Goal: Task Accomplishment & Management: Complete application form

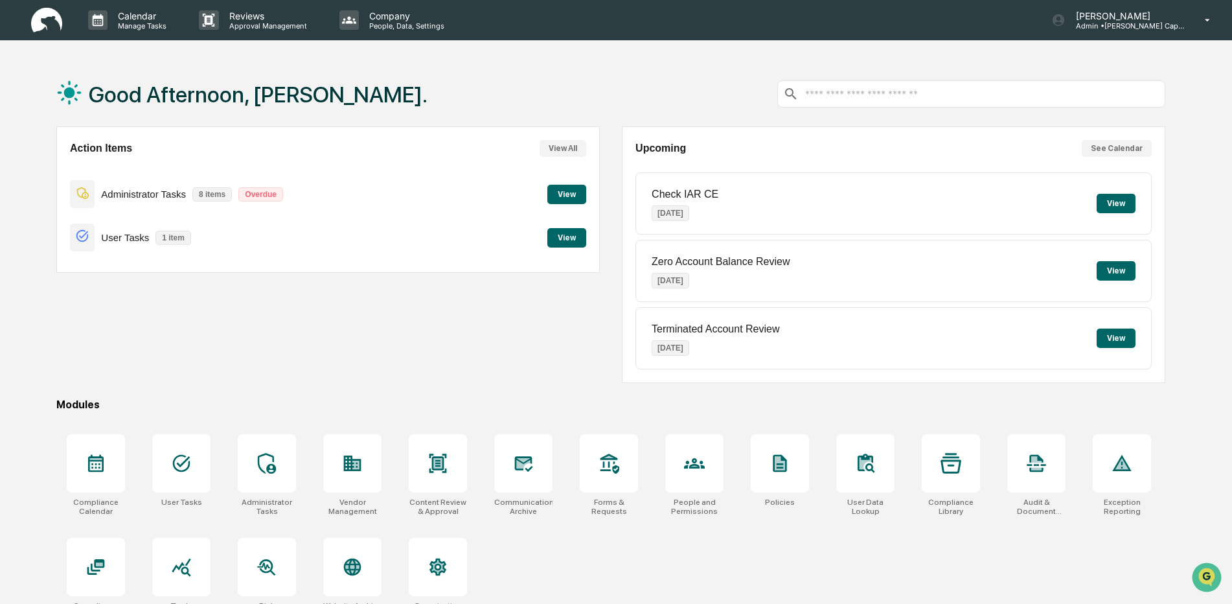
click at [554, 196] on button "View" at bounding box center [566, 194] width 39 height 19
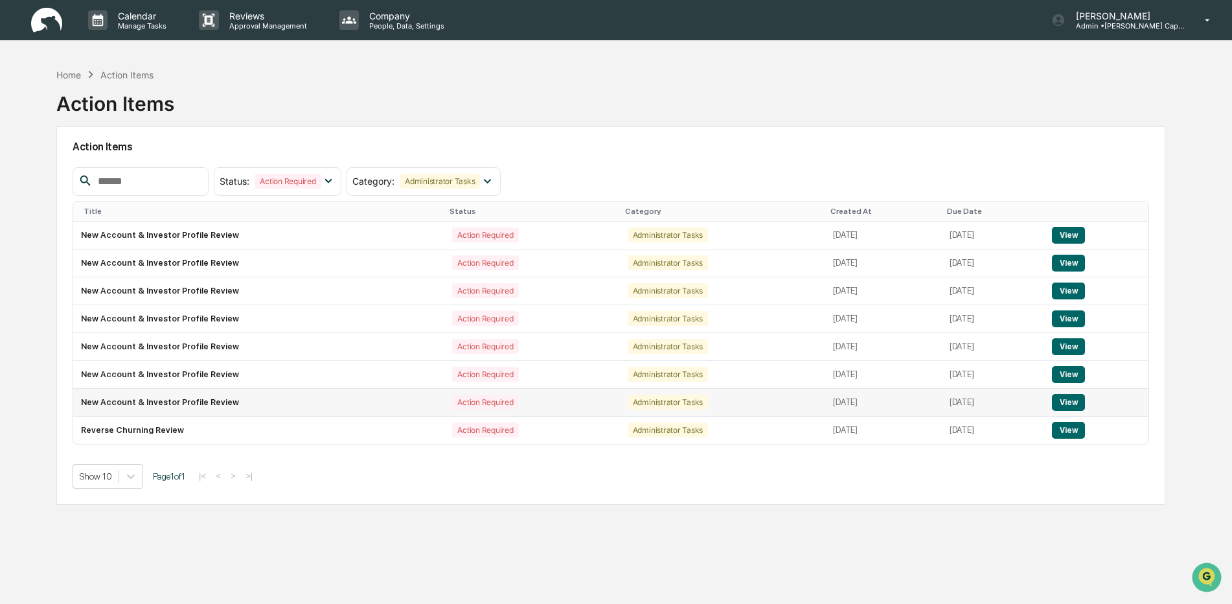
click at [1077, 402] on button "View" at bounding box center [1068, 402] width 33 height 17
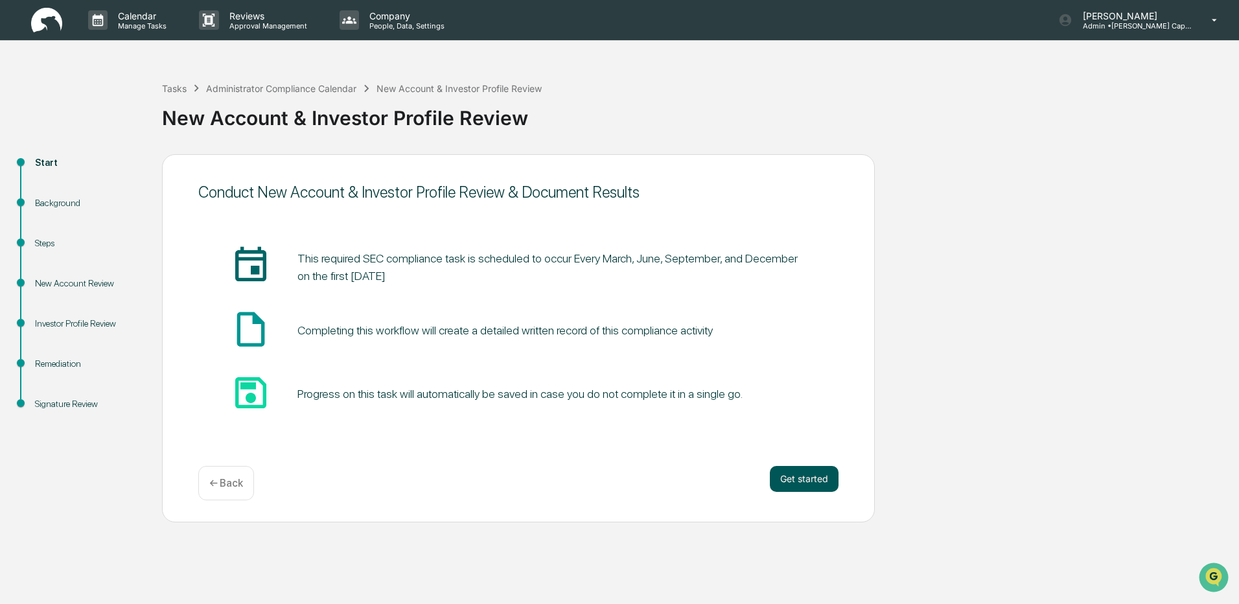
click at [823, 474] on button "Get started" at bounding box center [804, 479] width 69 height 26
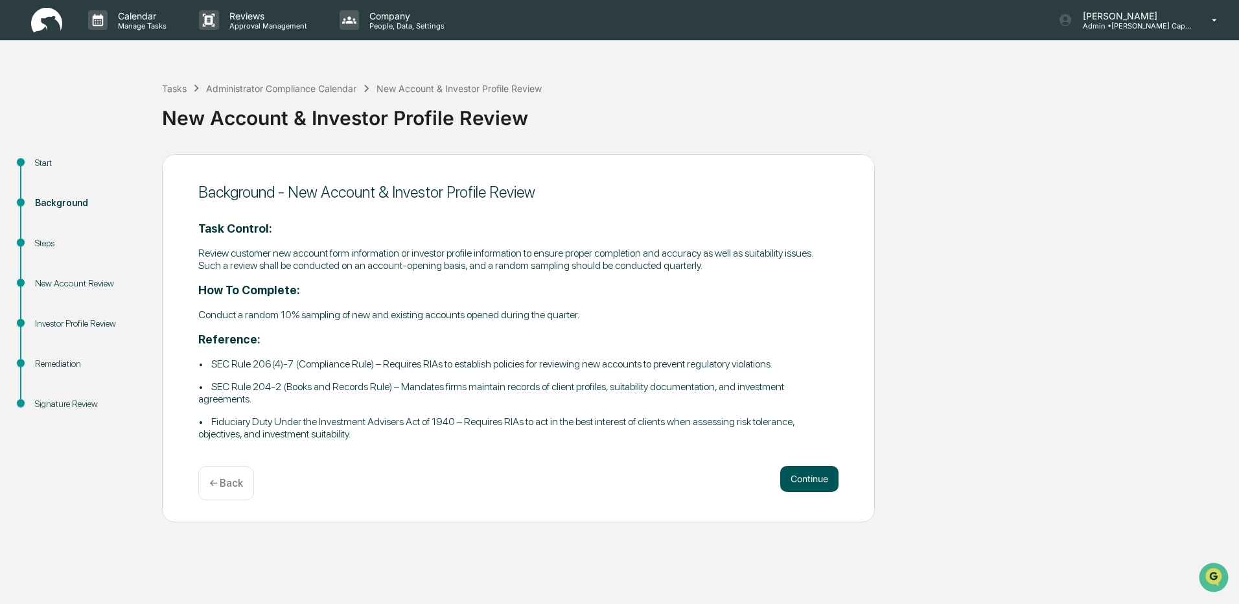
click at [810, 483] on button "Continue" at bounding box center [809, 479] width 58 height 26
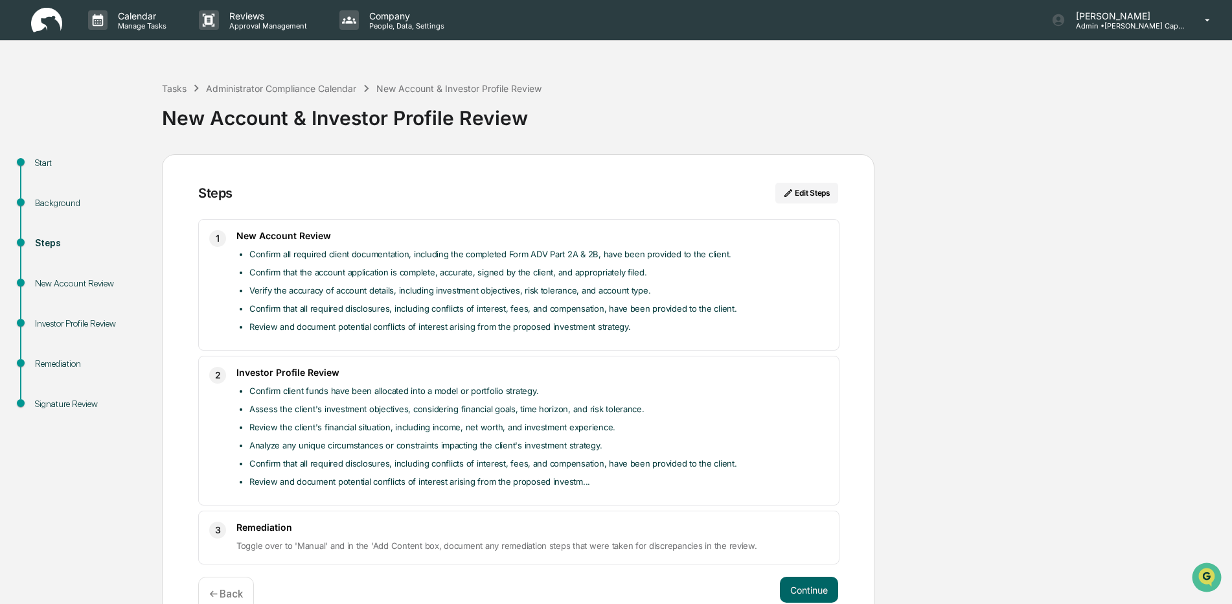
click at [54, 21] on img at bounding box center [46, 20] width 31 height 25
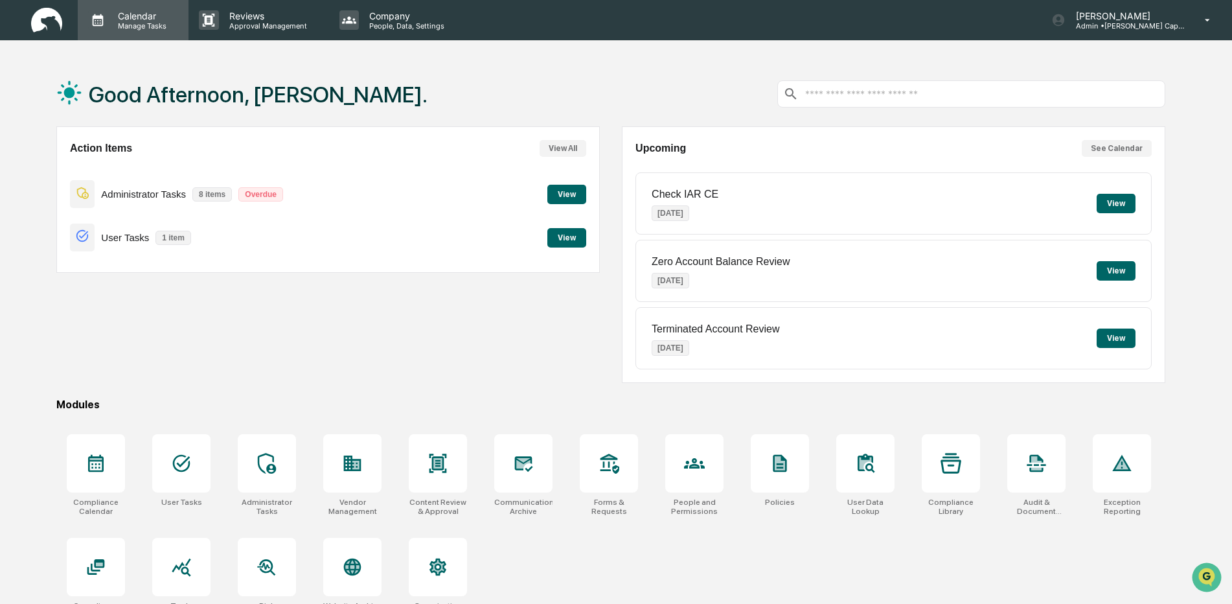
click at [126, 12] on p "Calendar" at bounding box center [140, 15] width 65 height 11
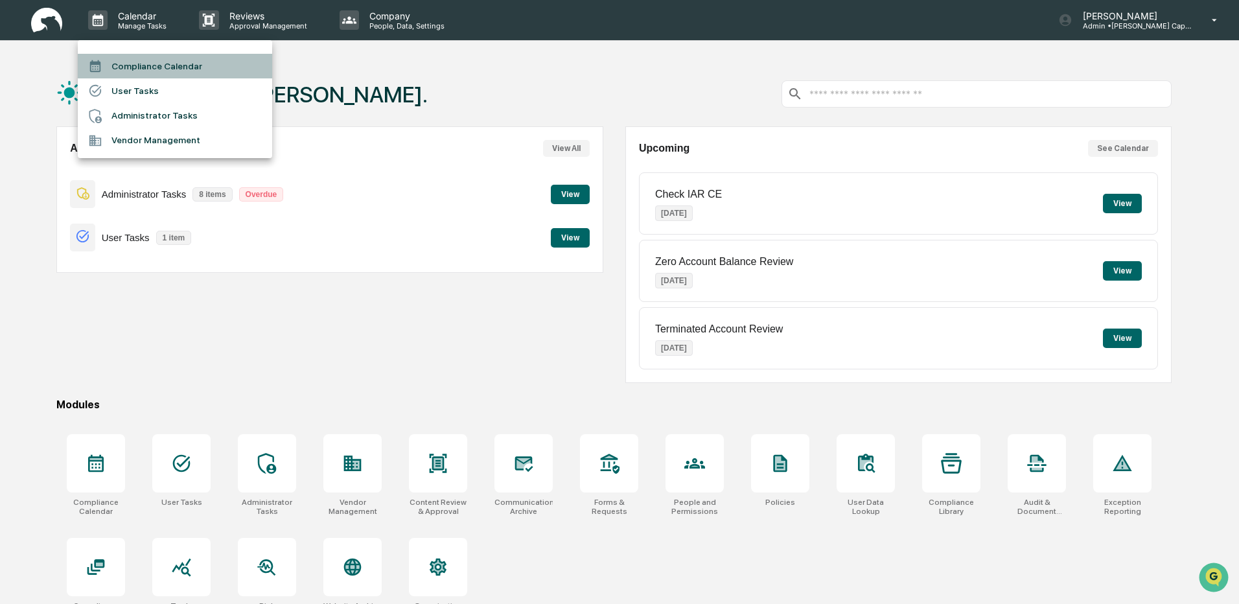
click at [163, 69] on li "Compliance Calendar" at bounding box center [175, 66] width 194 height 25
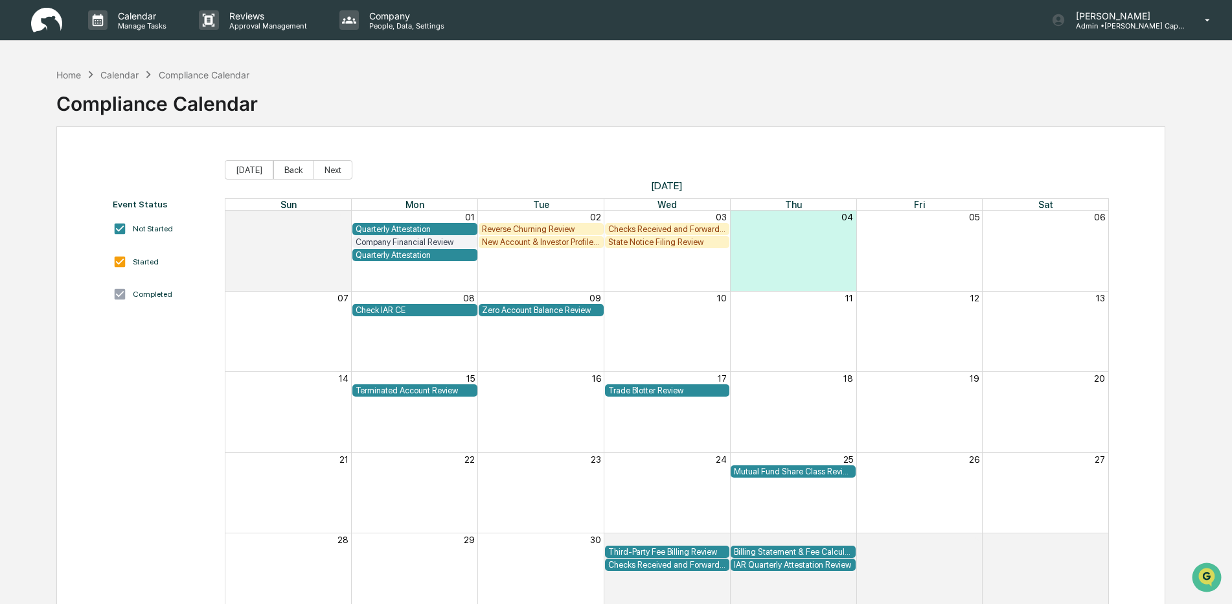
click at [648, 229] on div "Checks Received and Forwarded Log" at bounding box center [667, 229] width 119 height 10
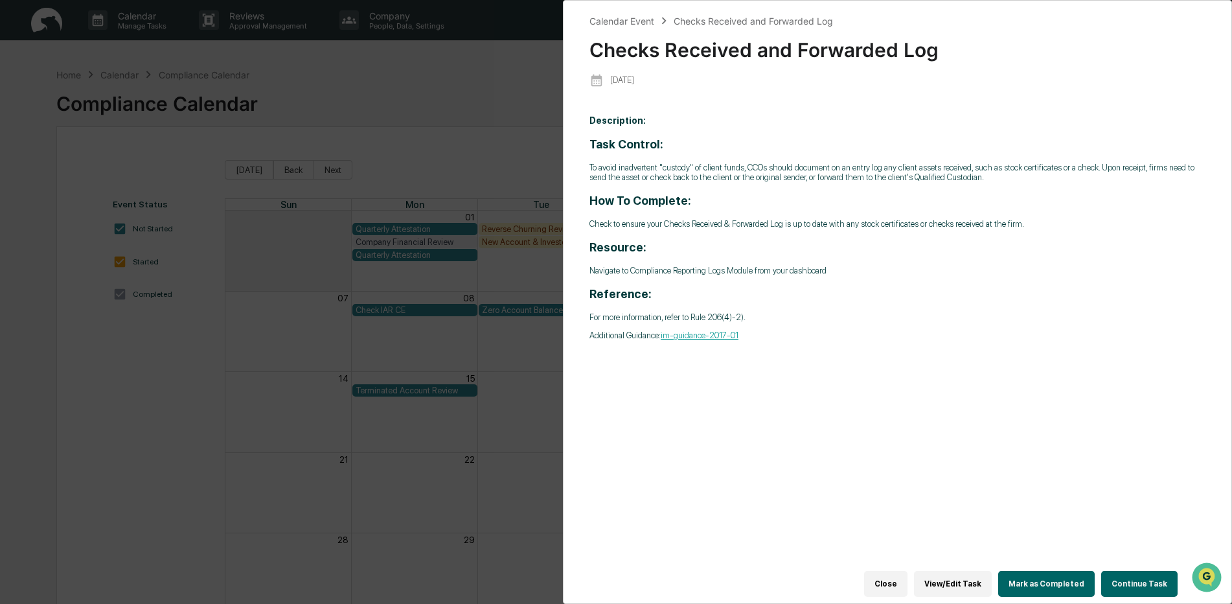
click at [1132, 575] on button "Continue Task" at bounding box center [1139, 584] width 76 height 26
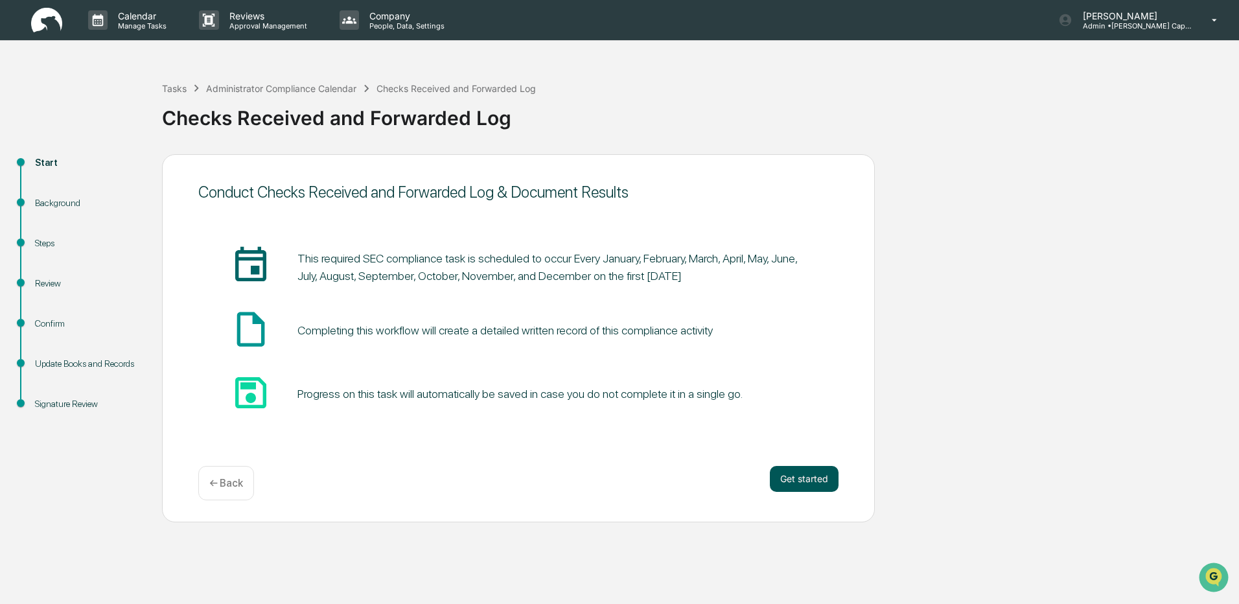
click at [786, 475] on button "Get started" at bounding box center [804, 479] width 69 height 26
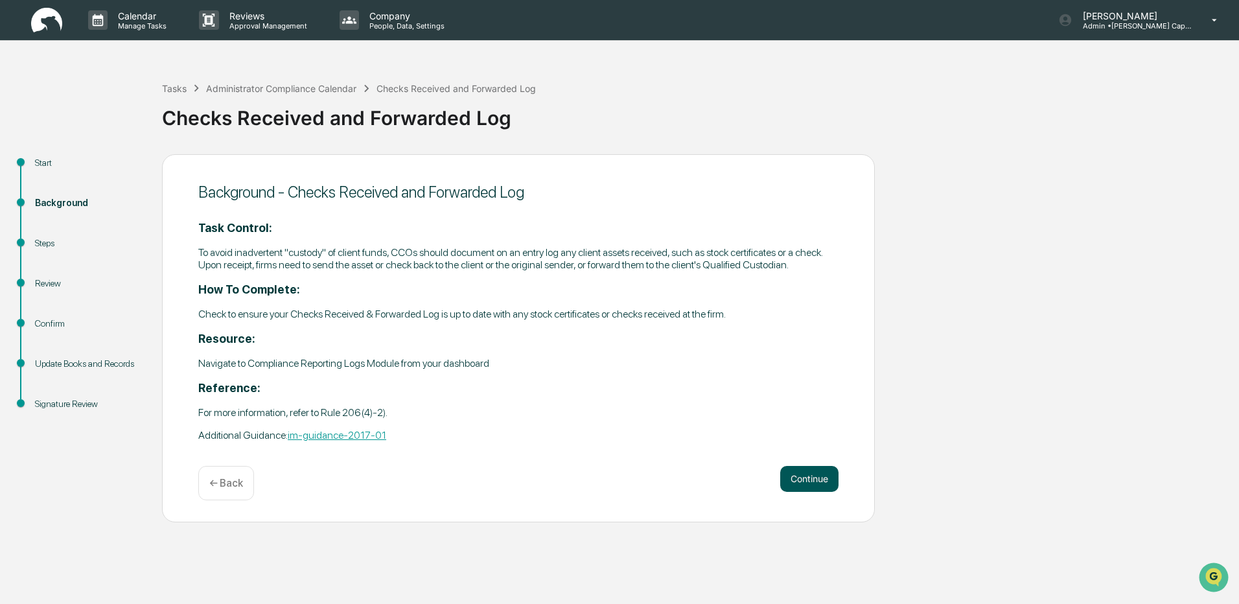
click at [804, 474] on button "Continue" at bounding box center [809, 479] width 58 height 26
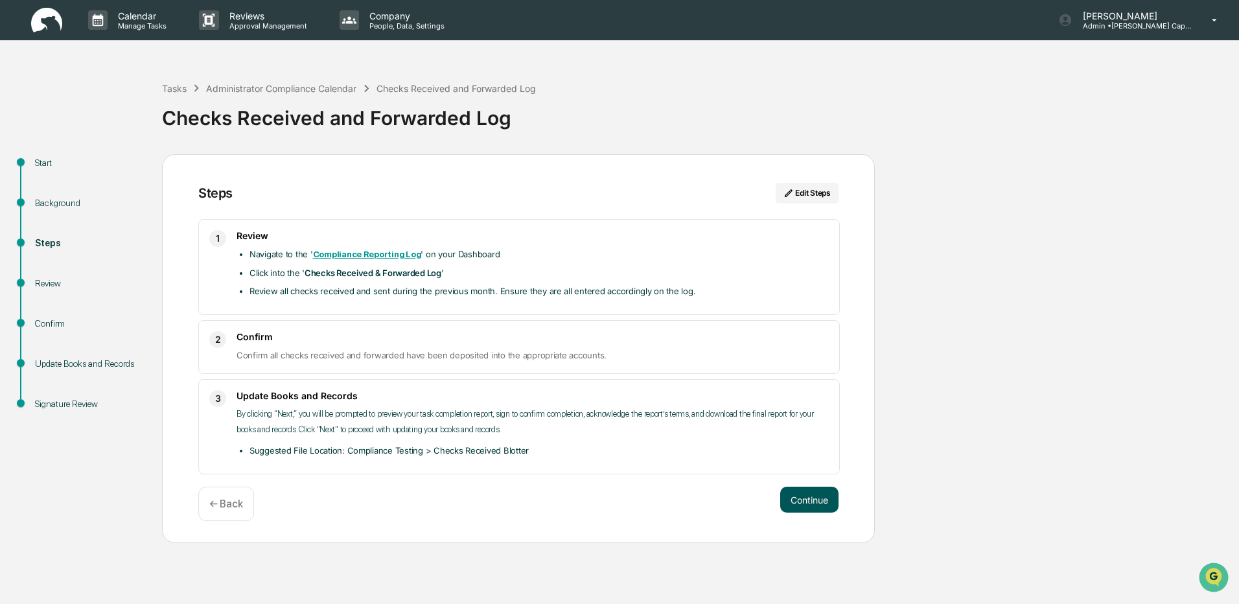
click at [806, 492] on button "Continue" at bounding box center [809, 499] width 58 height 26
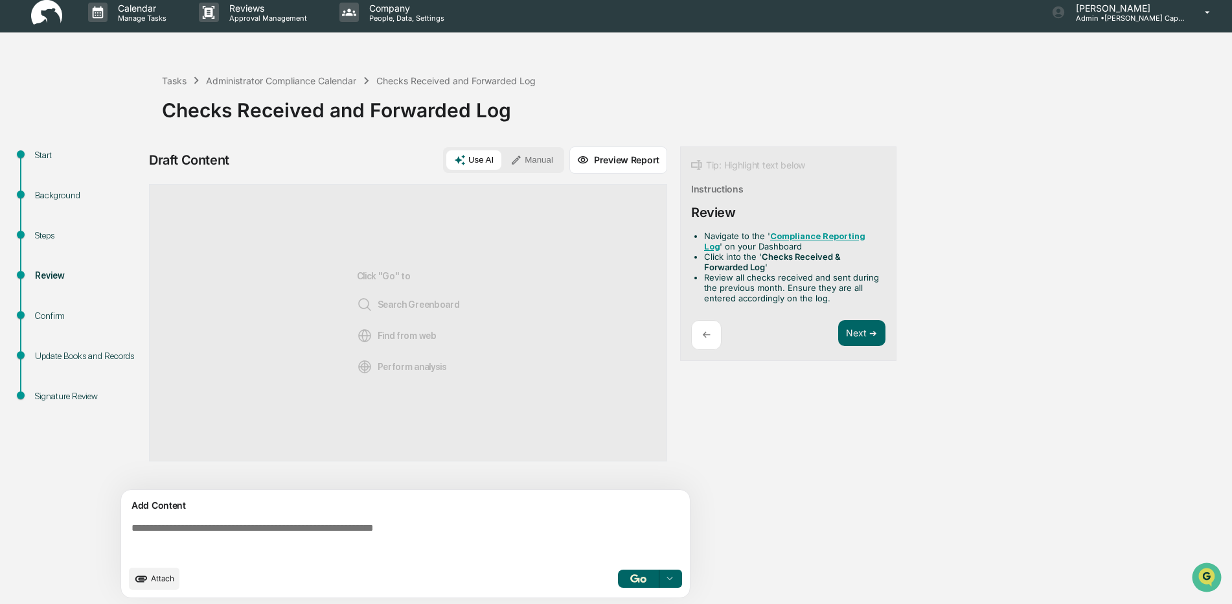
scroll to position [10, 0]
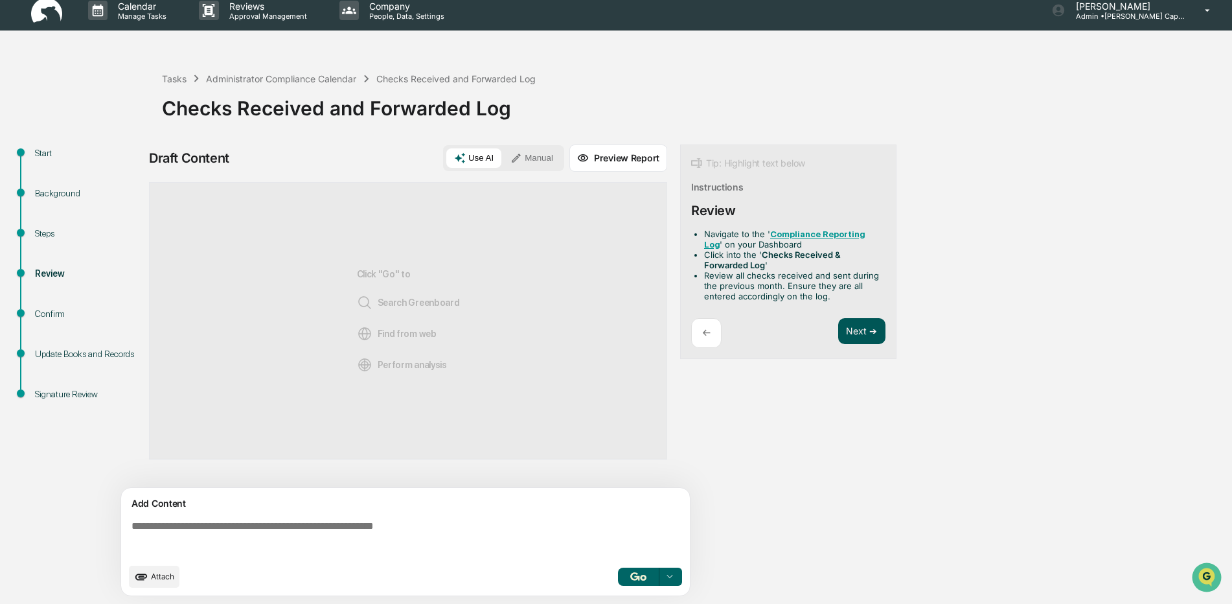
click at [865, 332] on button "Next ➔" at bounding box center [861, 331] width 47 height 27
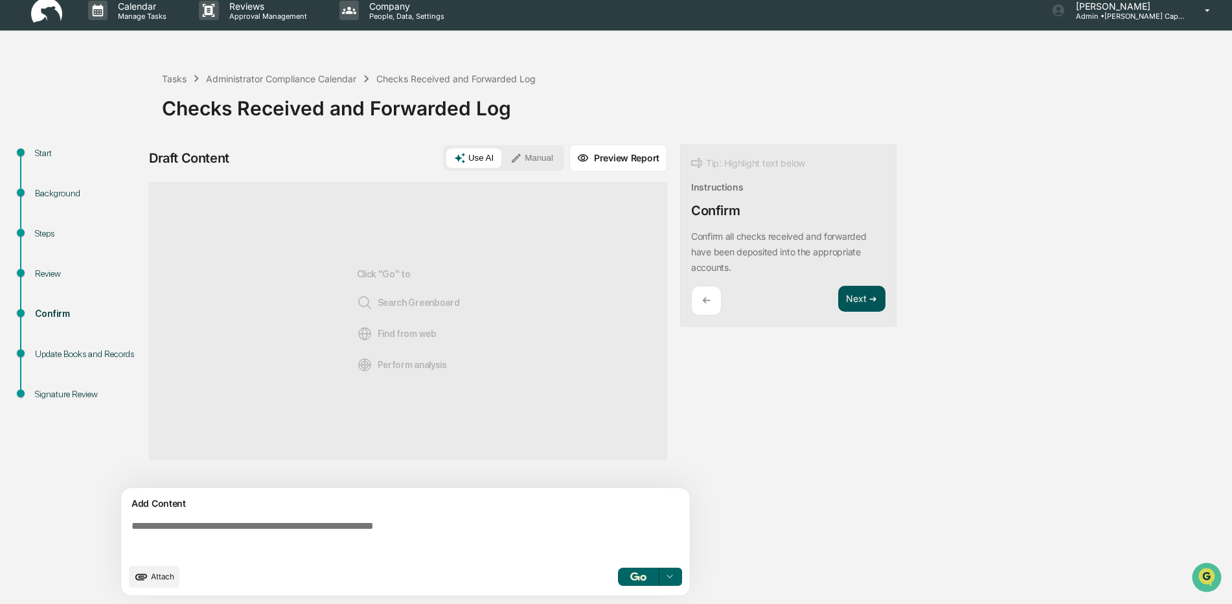
click at [861, 299] on button "Next ➔" at bounding box center [861, 299] width 47 height 27
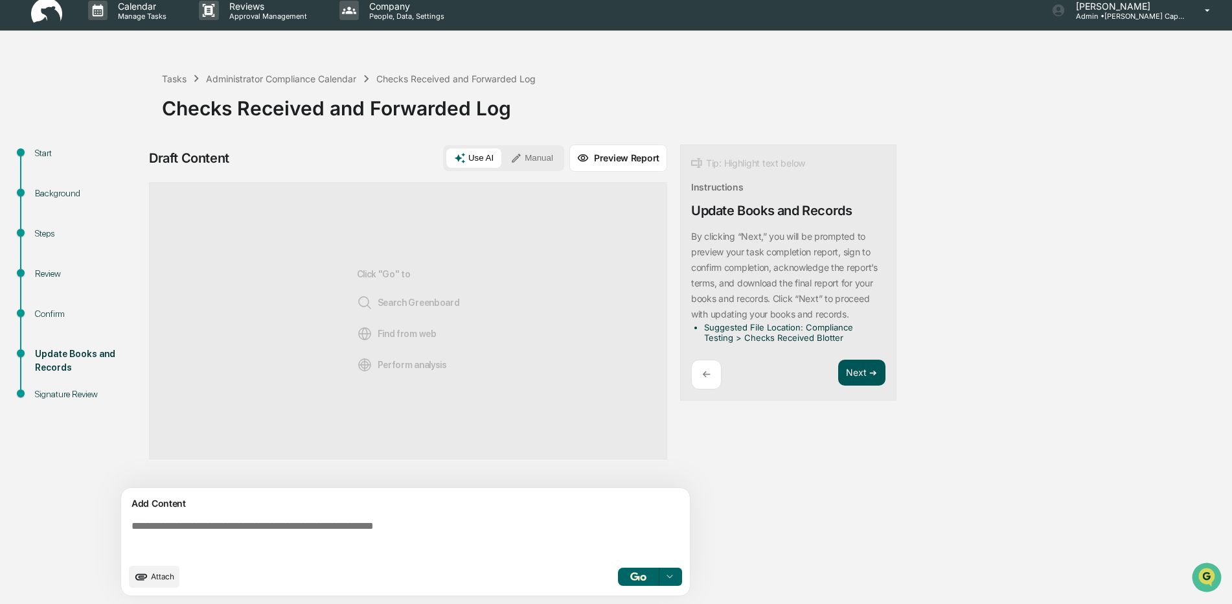
click at [850, 377] on button "Next ➔" at bounding box center [861, 373] width 47 height 27
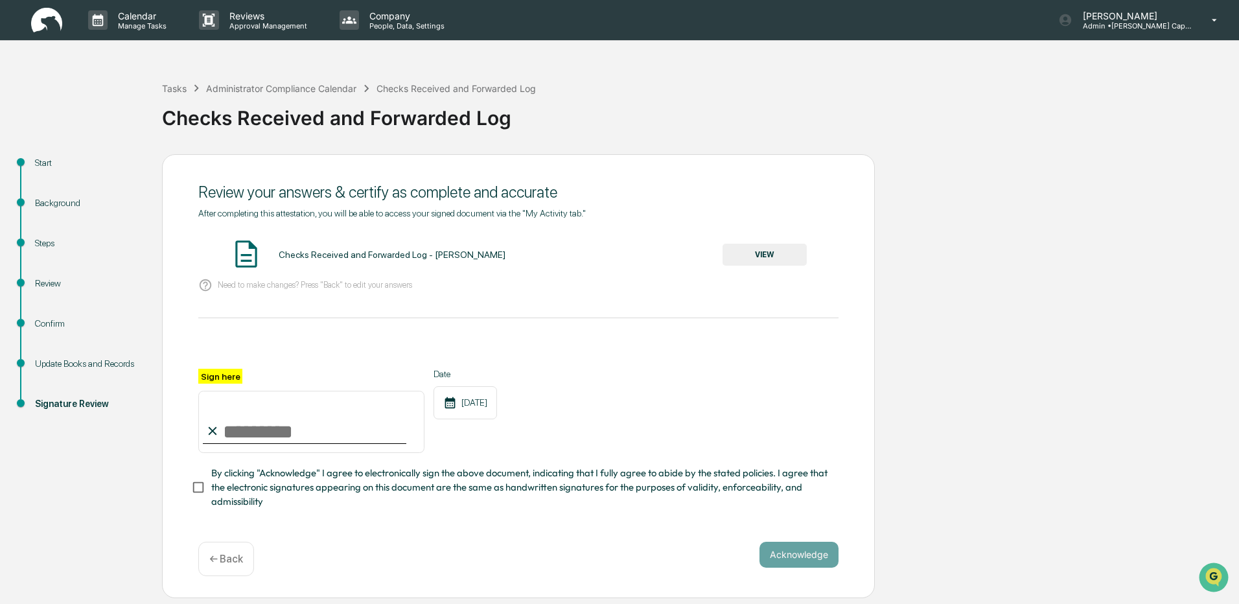
click at [257, 424] on input "Sign here" at bounding box center [311, 422] width 226 height 62
type input "**********"
click at [790, 556] on button "Acknowledge" at bounding box center [798, 555] width 79 height 26
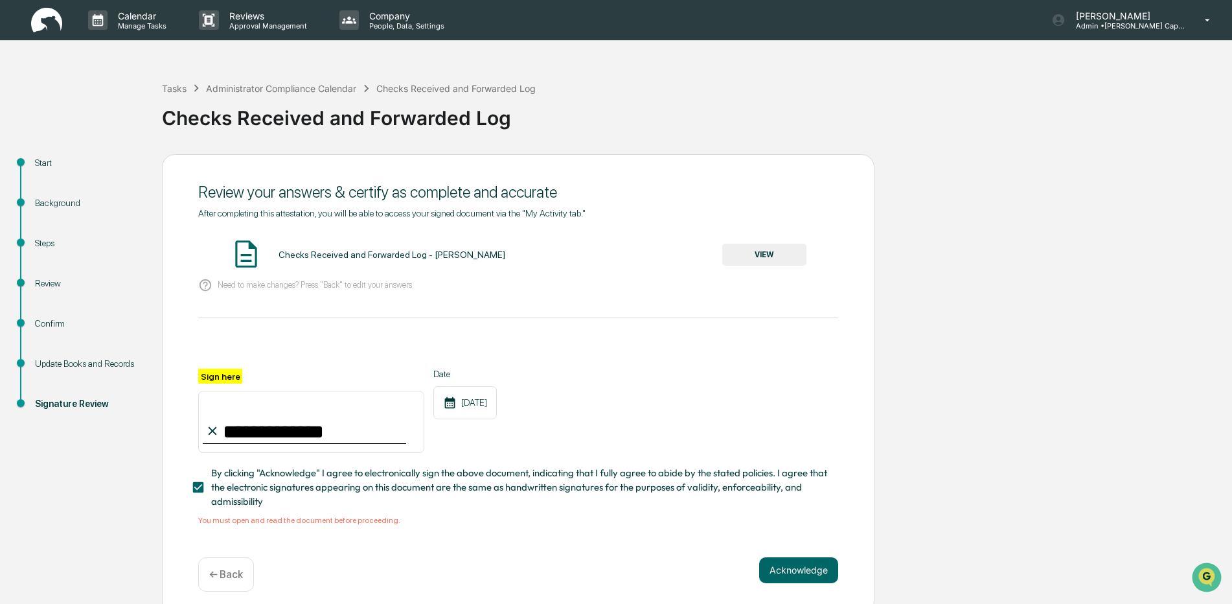
click at [776, 249] on button "VIEW" at bounding box center [764, 255] width 84 height 22
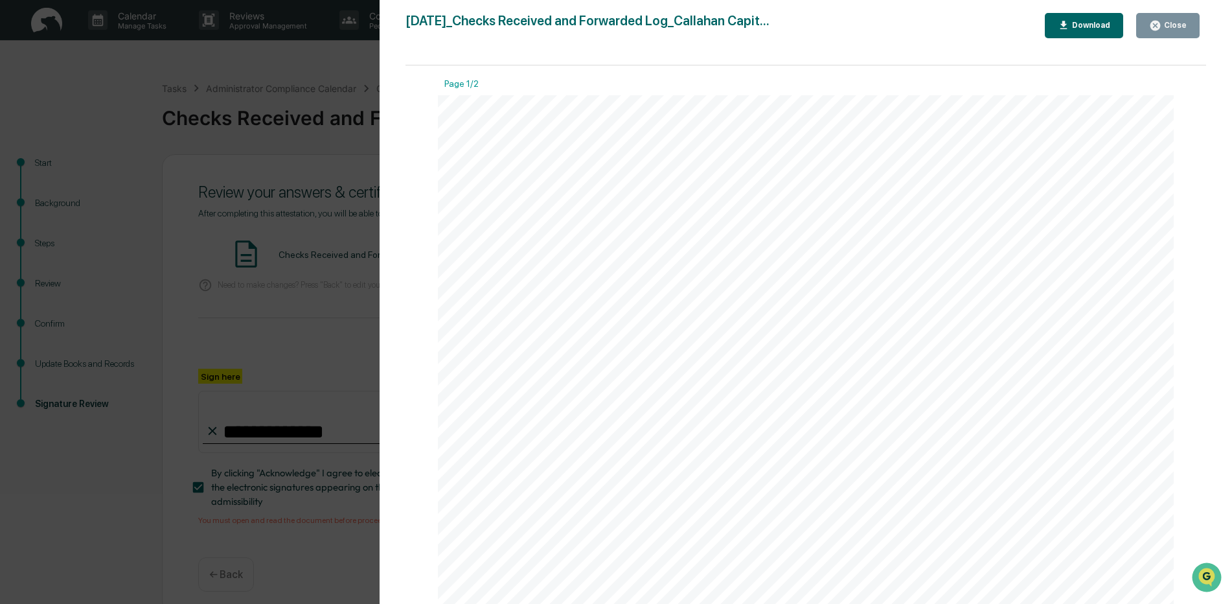
click at [1184, 19] on div "Close" at bounding box center [1168, 25] width 38 height 12
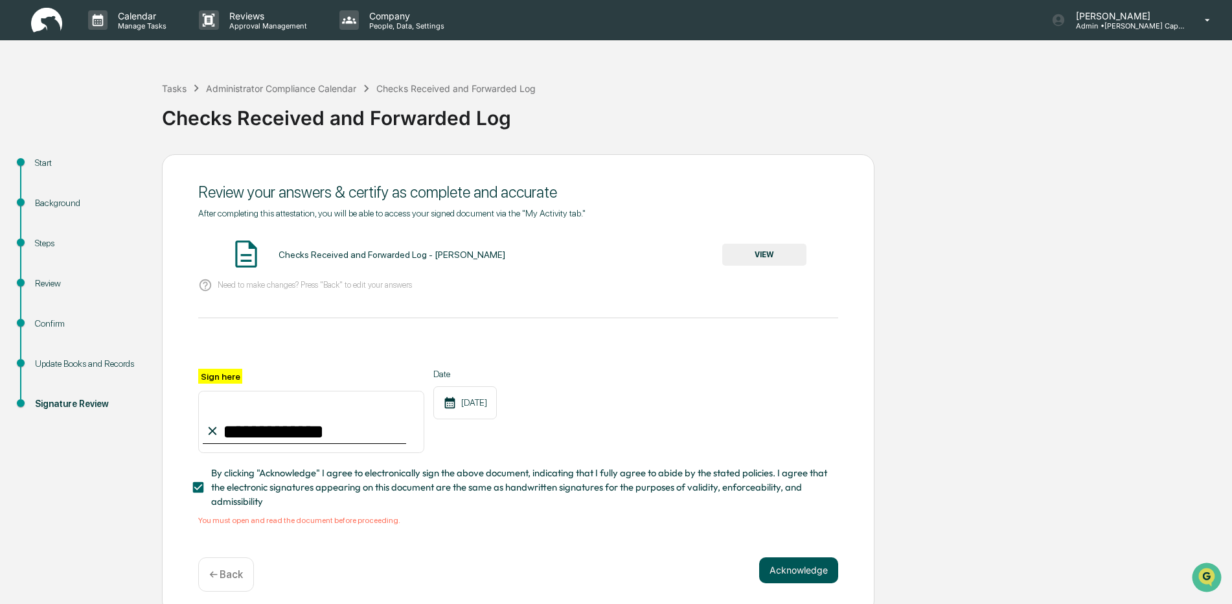
click at [780, 566] on button "Acknowledge" at bounding box center [798, 570] width 79 height 26
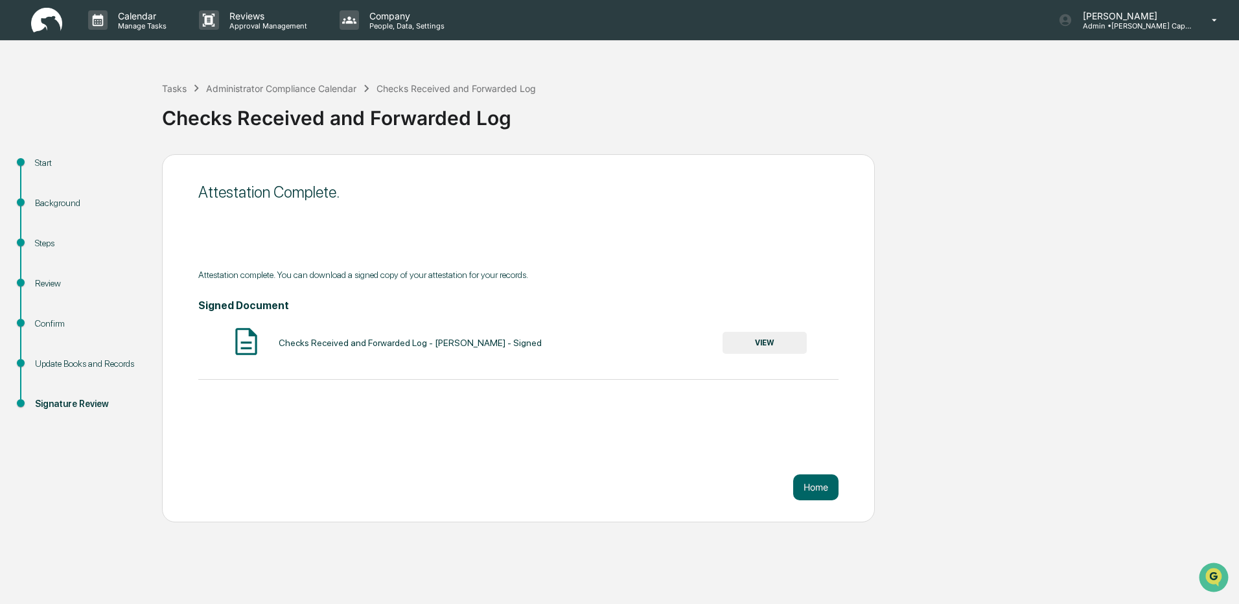
click at [735, 343] on button "VIEW" at bounding box center [764, 343] width 84 height 22
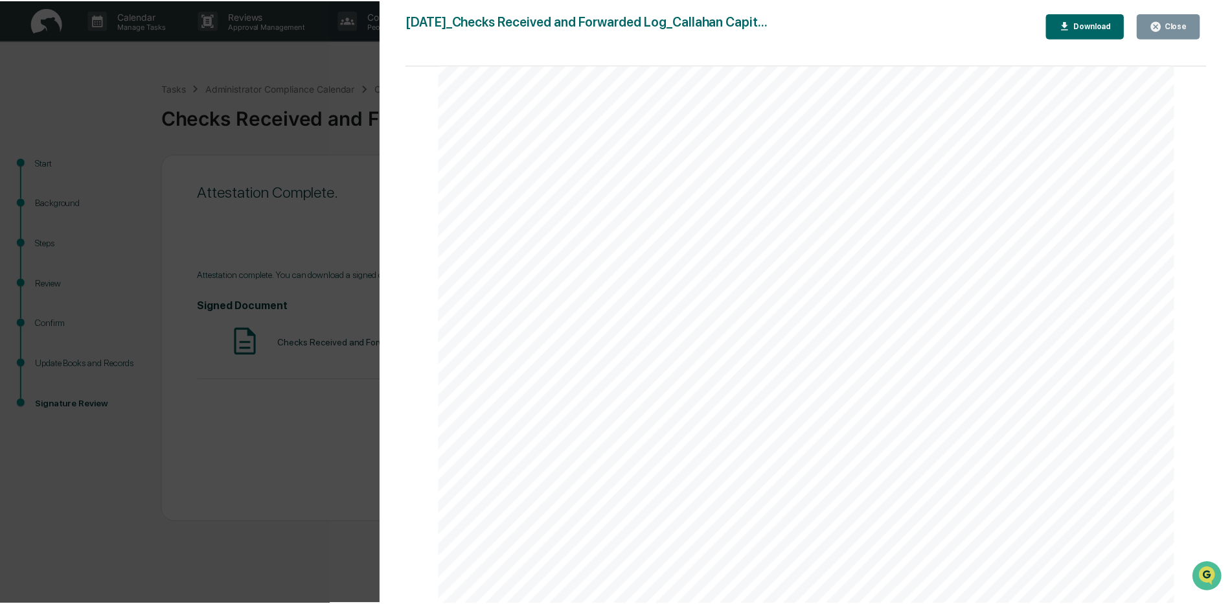
scroll to position [324, 0]
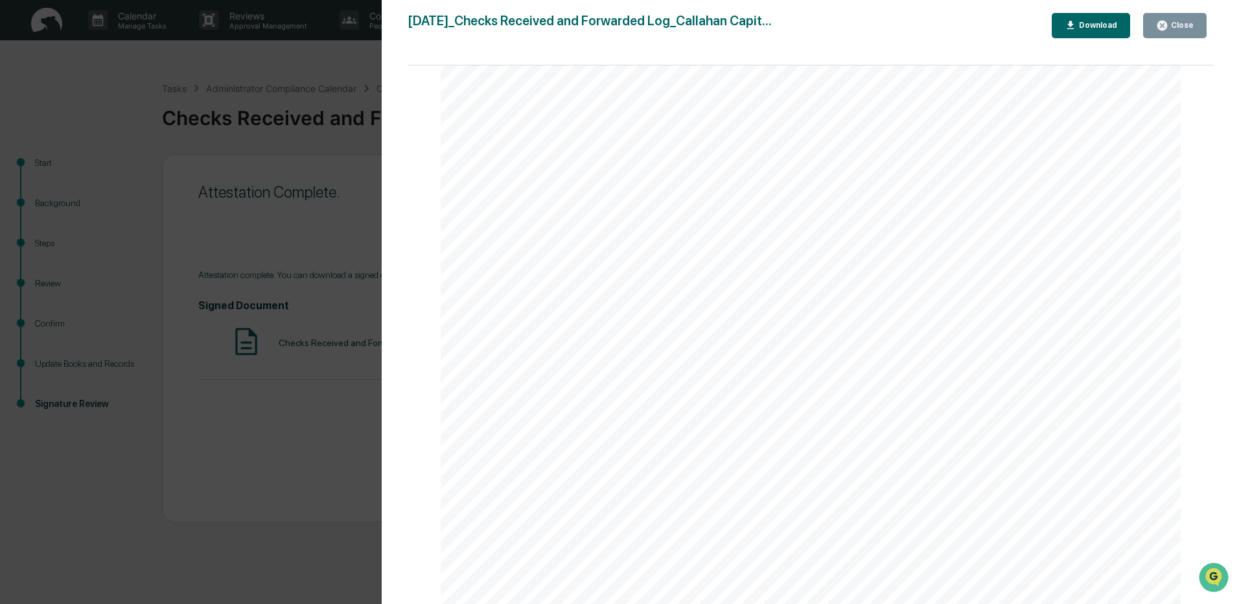
click at [1180, 26] on div "Close" at bounding box center [1180, 25] width 25 height 9
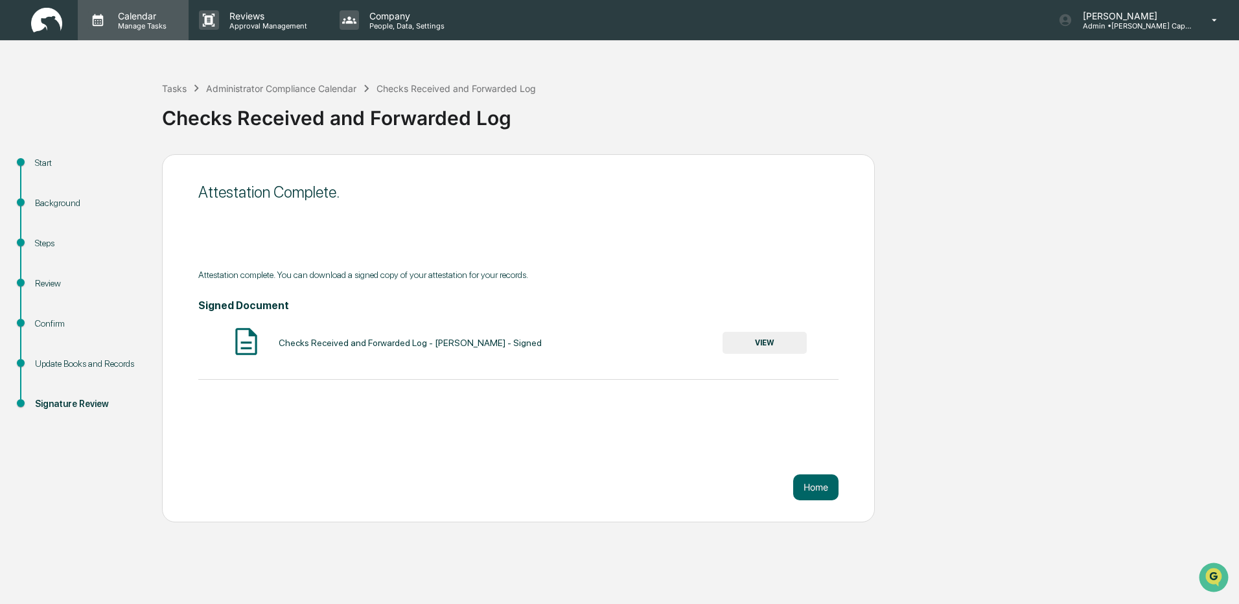
click at [131, 25] on p "Manage Tasks" at bounding box center [140, 25] width 65 height 9
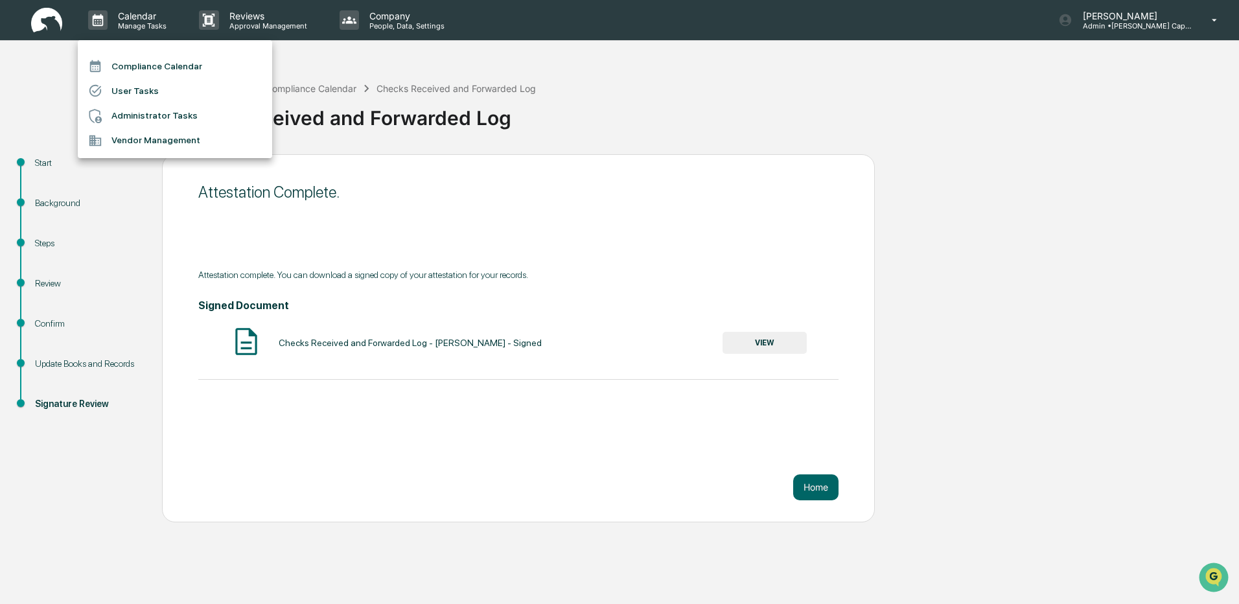
click at [172, 69] on li "Compliance Calendar" at bounding box center [175, 66] width 194 height 25
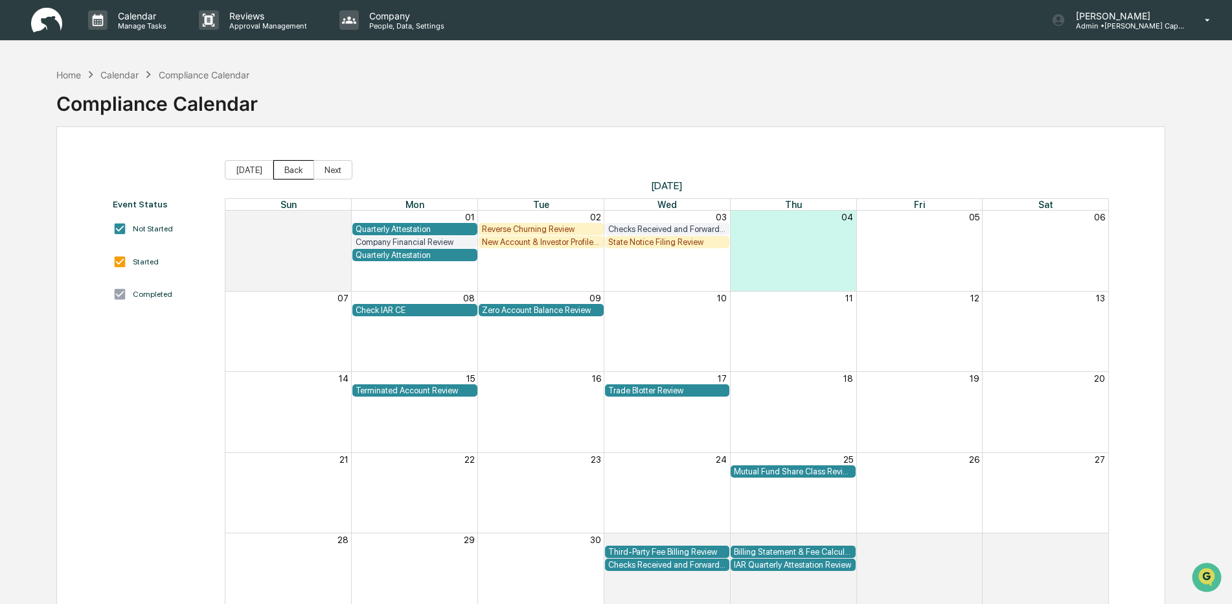
click at [290, 170] on button "Back" at bounding box center [293, 169] width 41 height 19
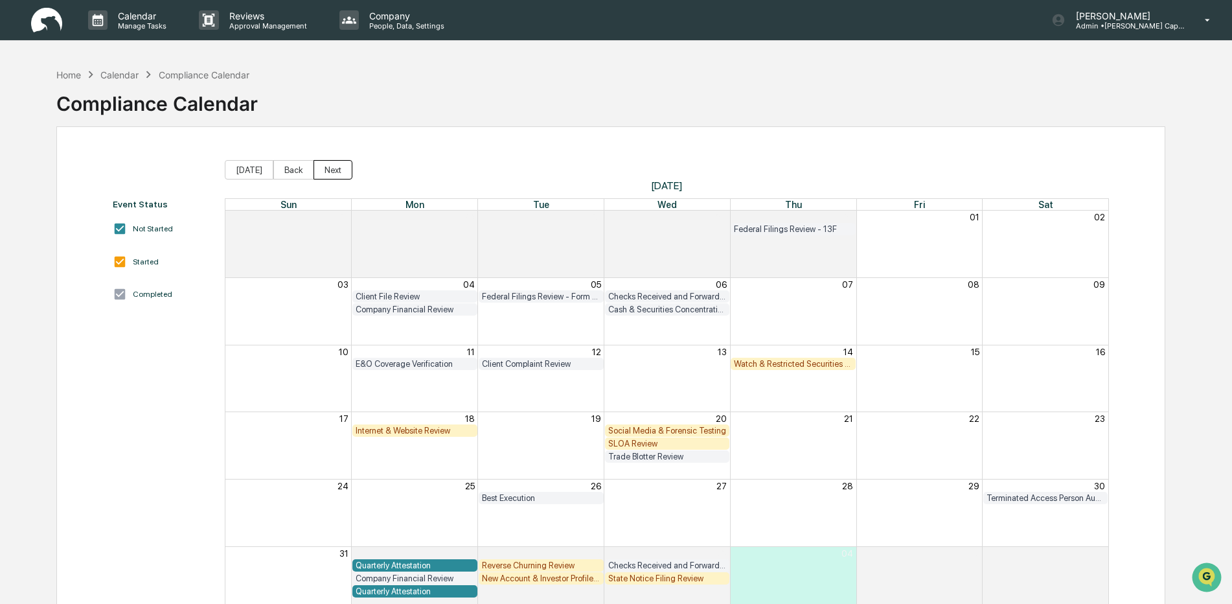
click at [323, 170] on button "Next" at bounding box center [333, 169] width 39 height 19
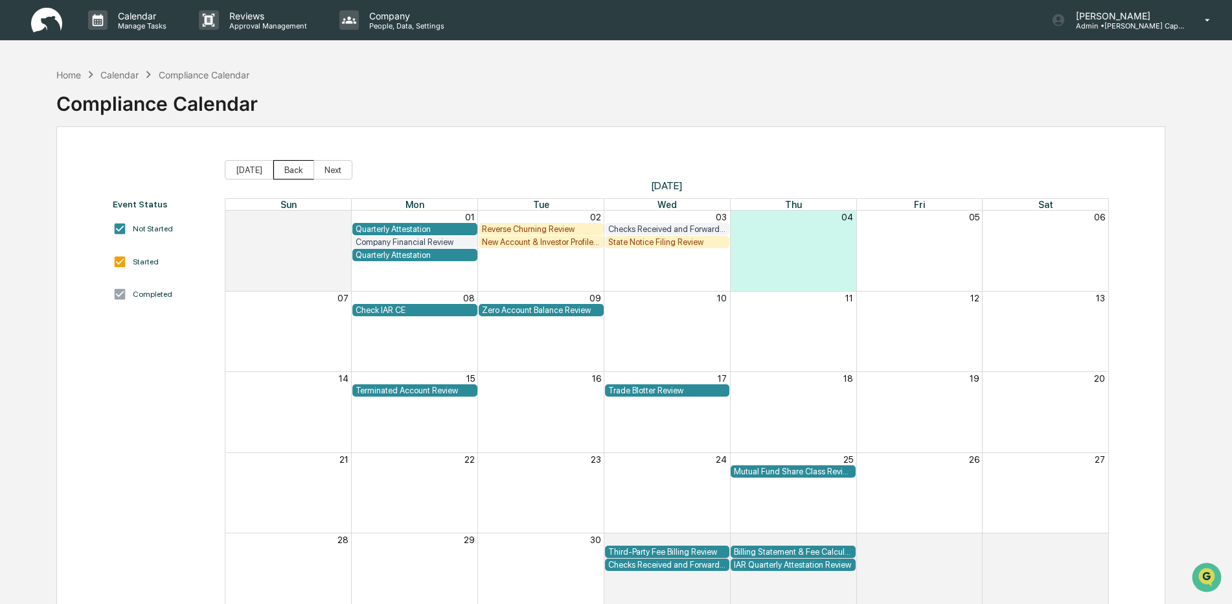
click at [280, 172] on button "Back" at bounding box center [293, 169] width 41 height 19
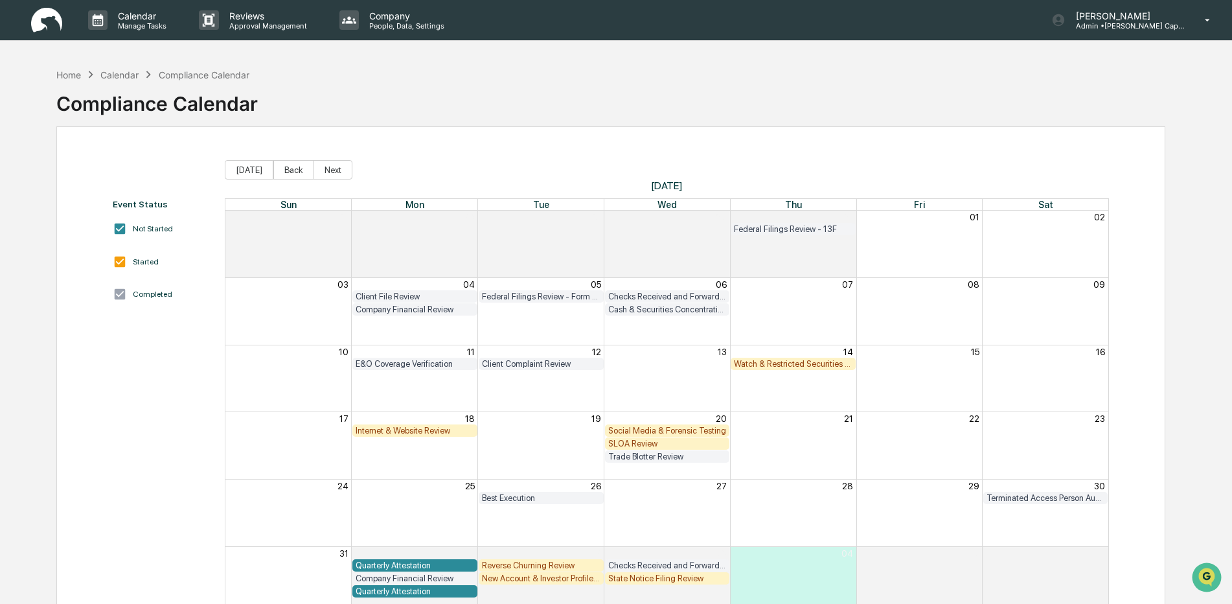
click at [59, 14] on img at bounding box center [46, 20] width 31 height 25
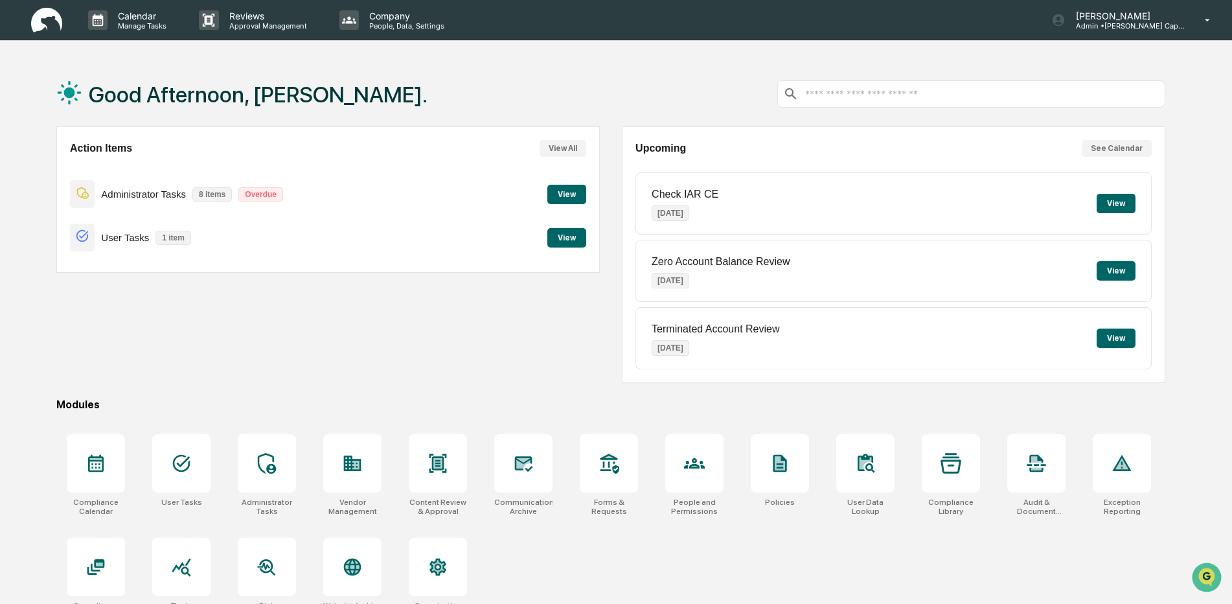
click at [564, 238] on button "View" at bounding box center [566, 237] width 39 height 19
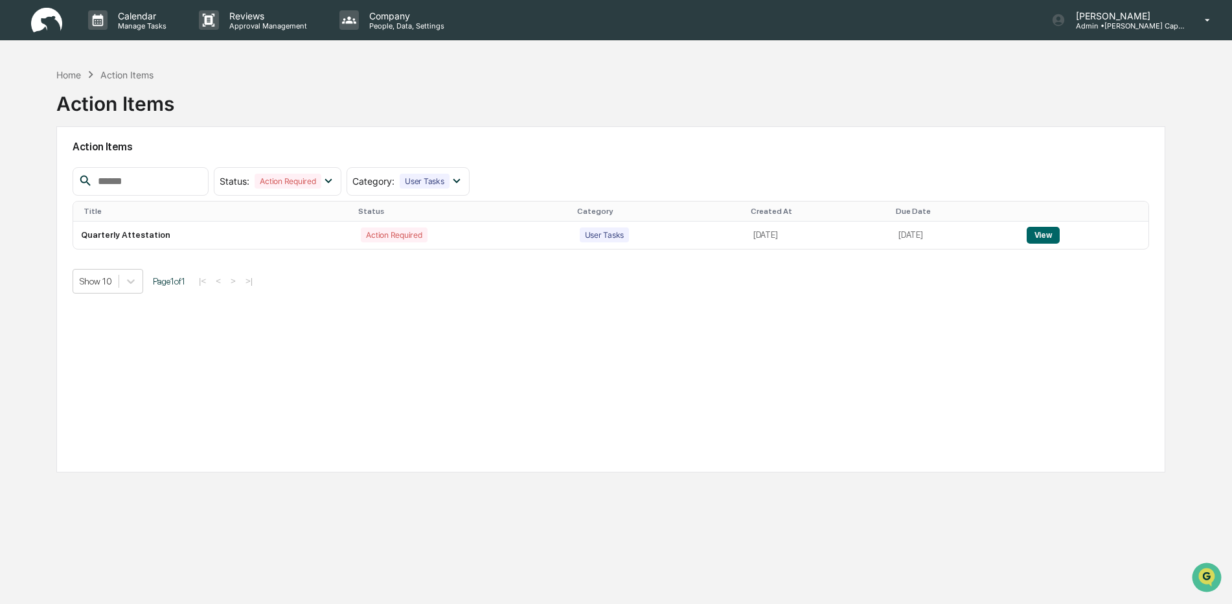
click at [54, 19] on img at bounding box center [46, 20] width 31 height 25
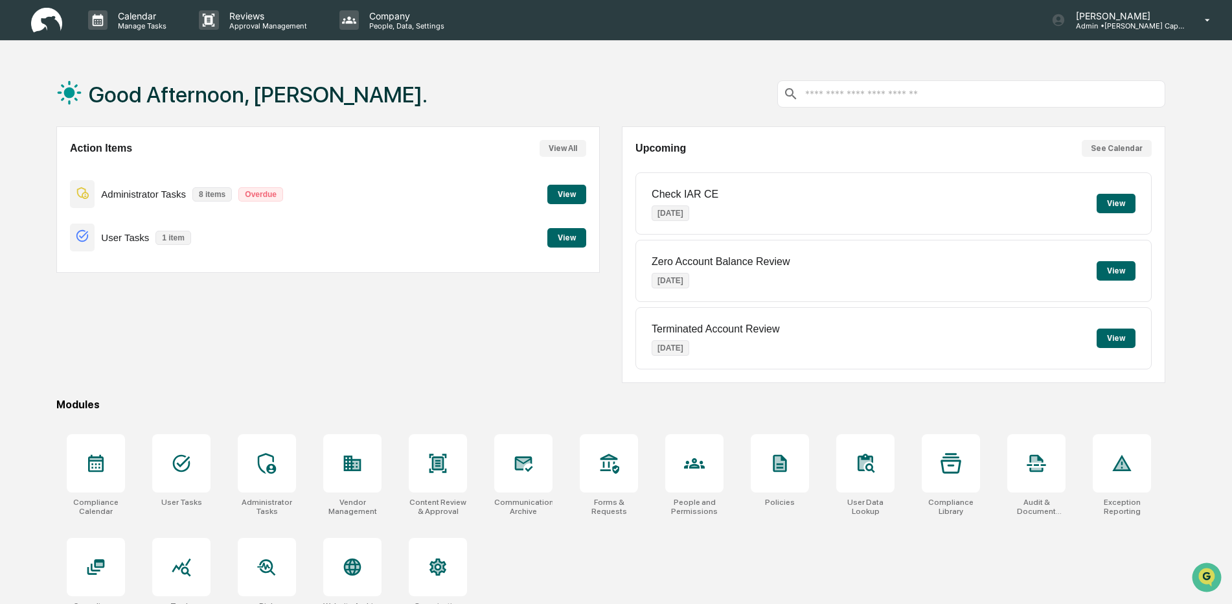
click at [562, 194] on button "View" at bounding box center [566, 194] width 39 height 19
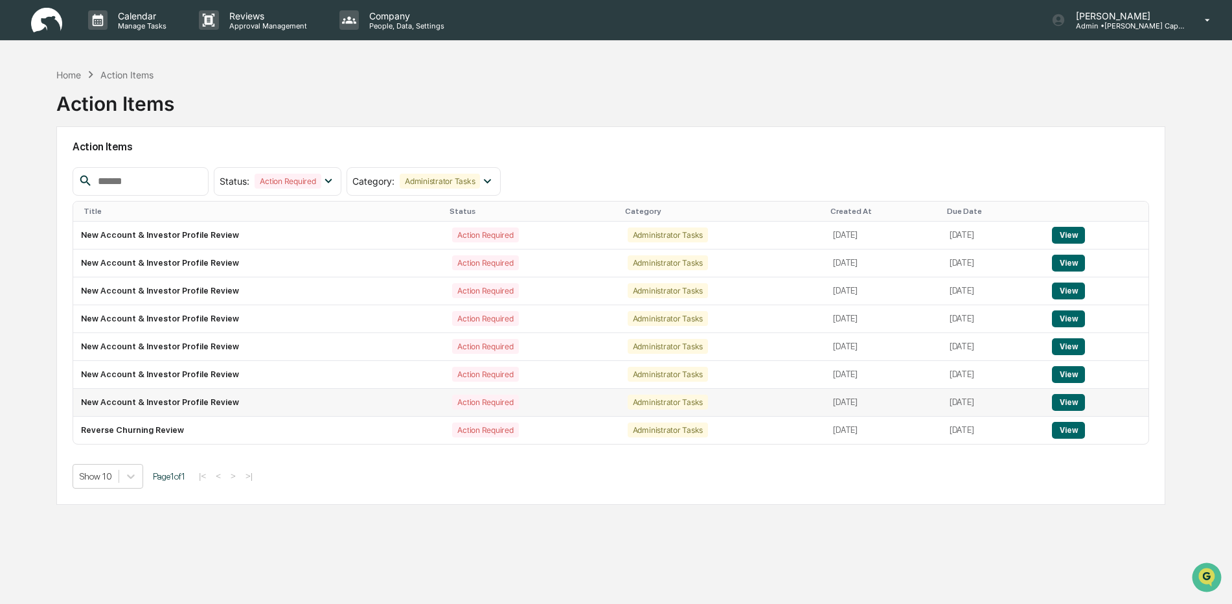
click at [1070, 405] on button "View" at bounding box center [1068, 402] width 33 height 17
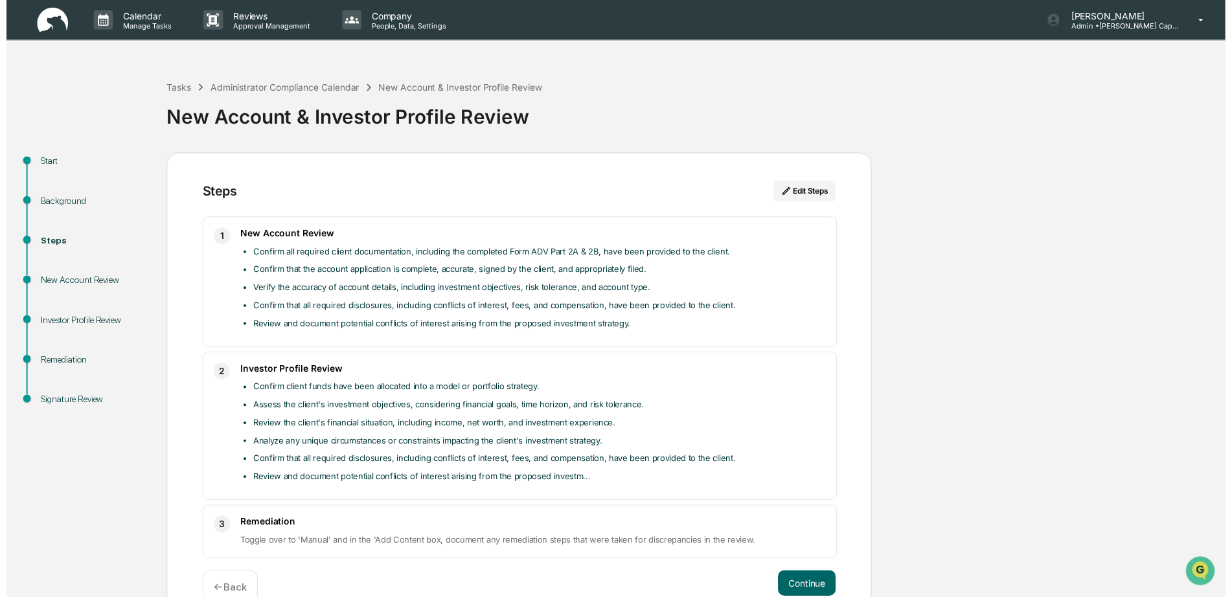
scroll to position [29, 0]
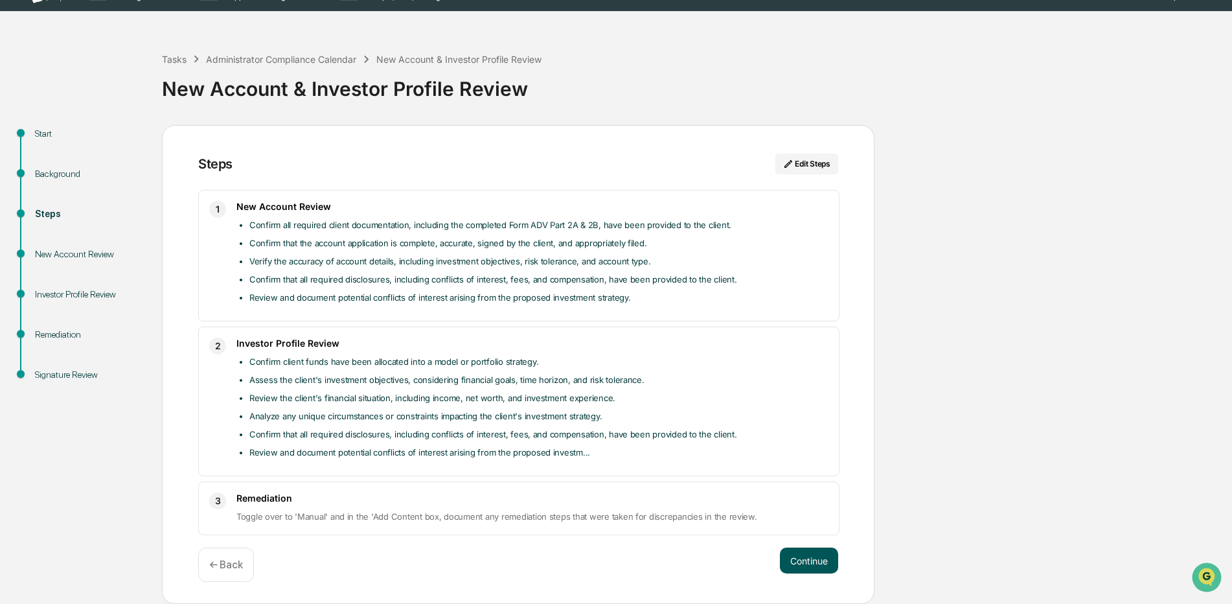
click at [796, 556] on button "Continue" at bounding box center [809, 560] width 58 height 26
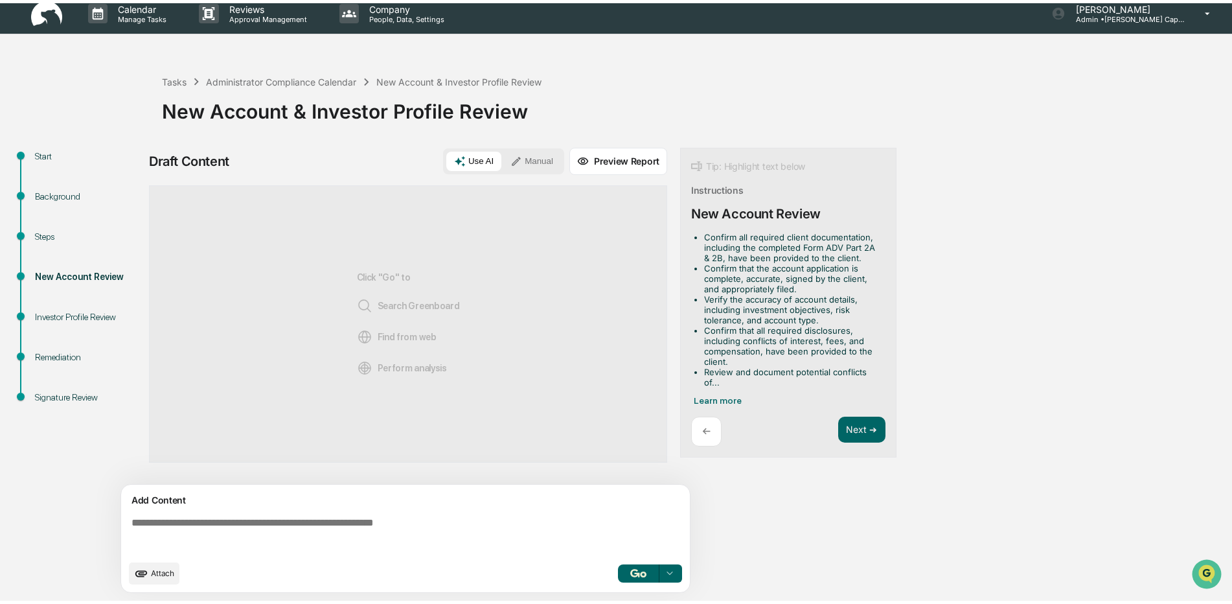
scroll to position [10, 0]
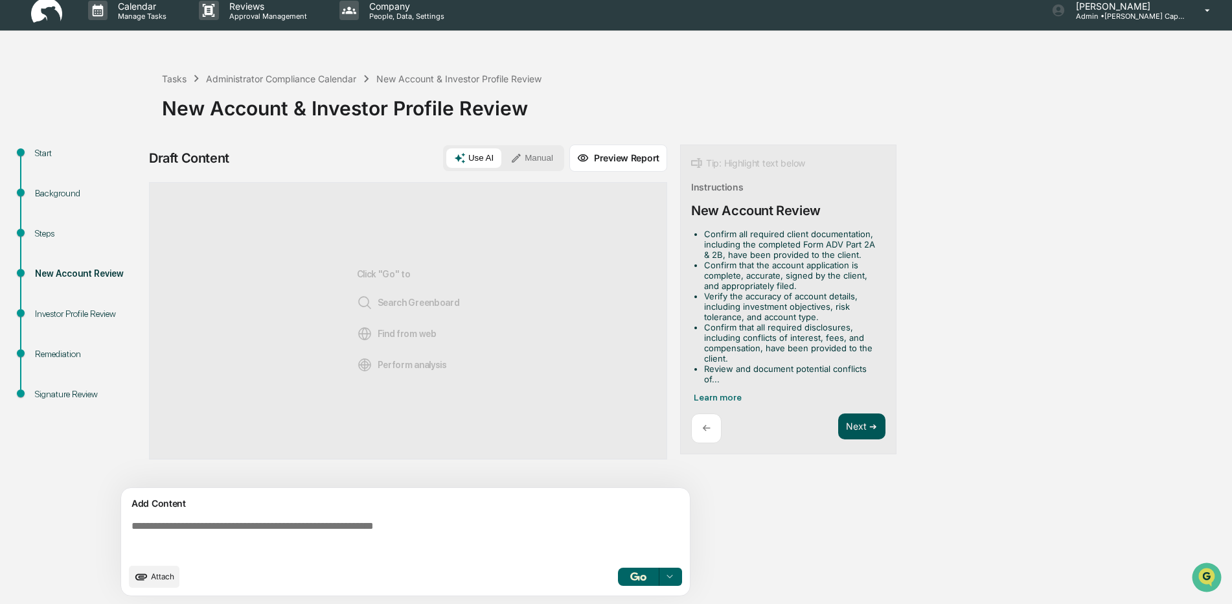
click at [864, 424] on button "Next ➔" at bounding box center [861, 426] width 47 height 27
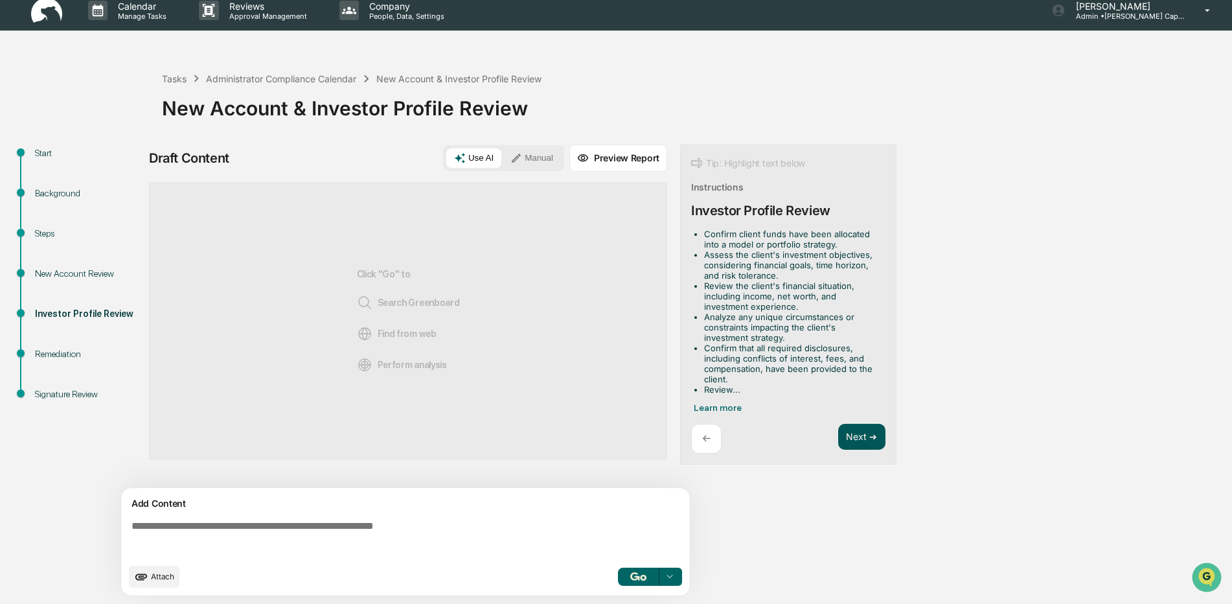
click at [857, 437] on button "Next ➔" at bounding box center [861, 437] width 47 height 27
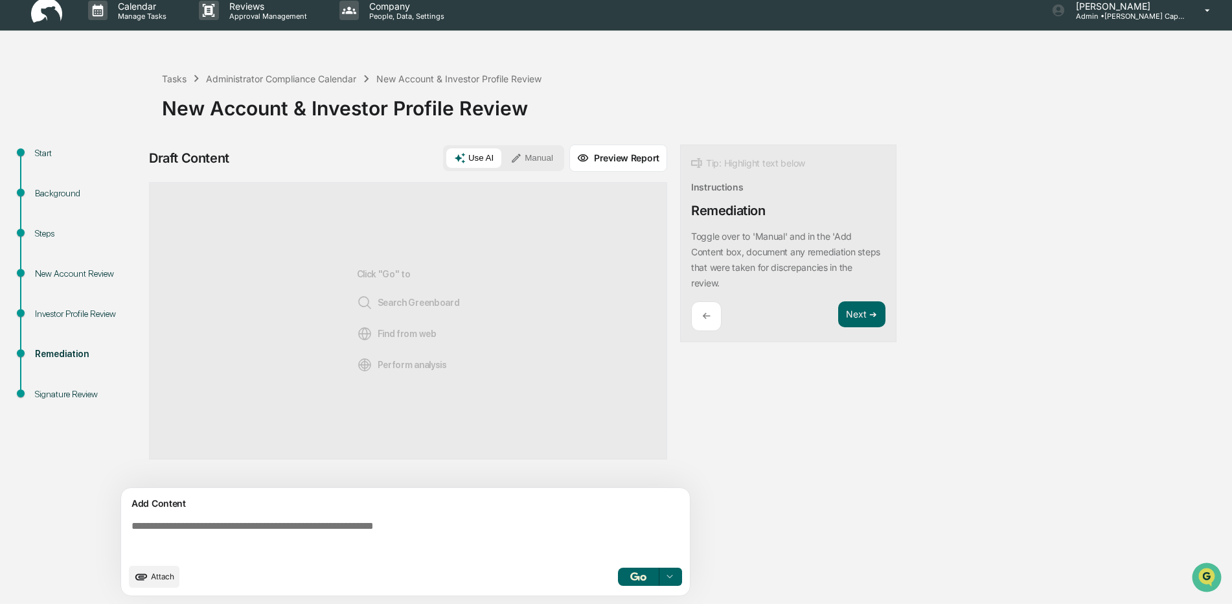
click at [536, 159] on button "Manual" at bounding box center [532, 157] width 58 height 19
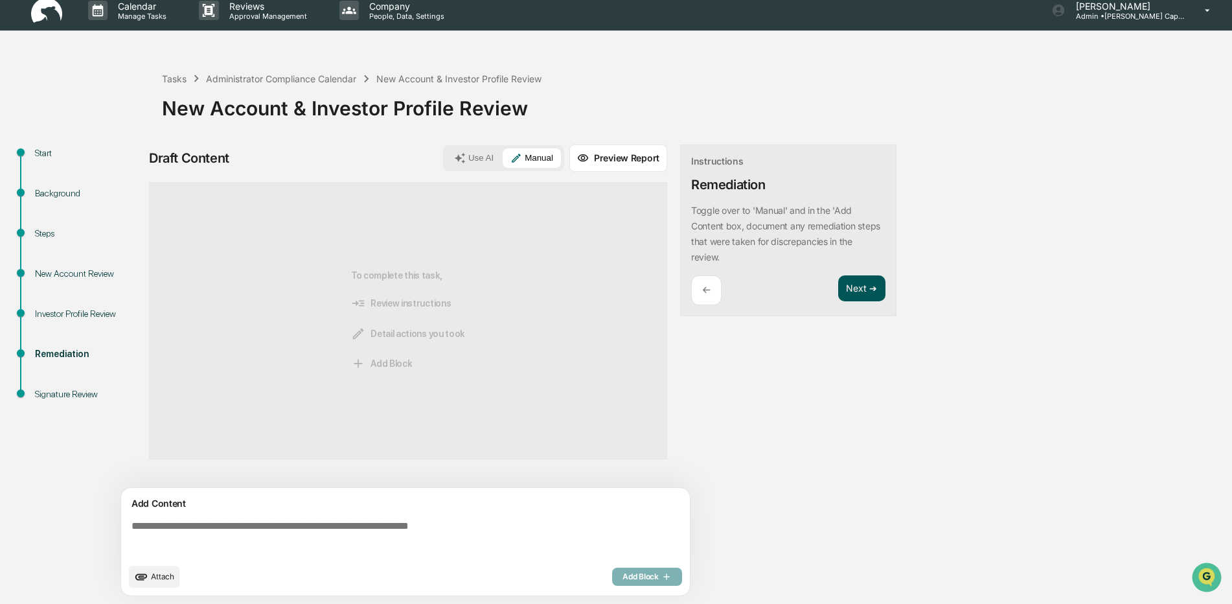
click at [847, 295] on button "Next ➔" at bounding box center [861, 288] width 47 height 27
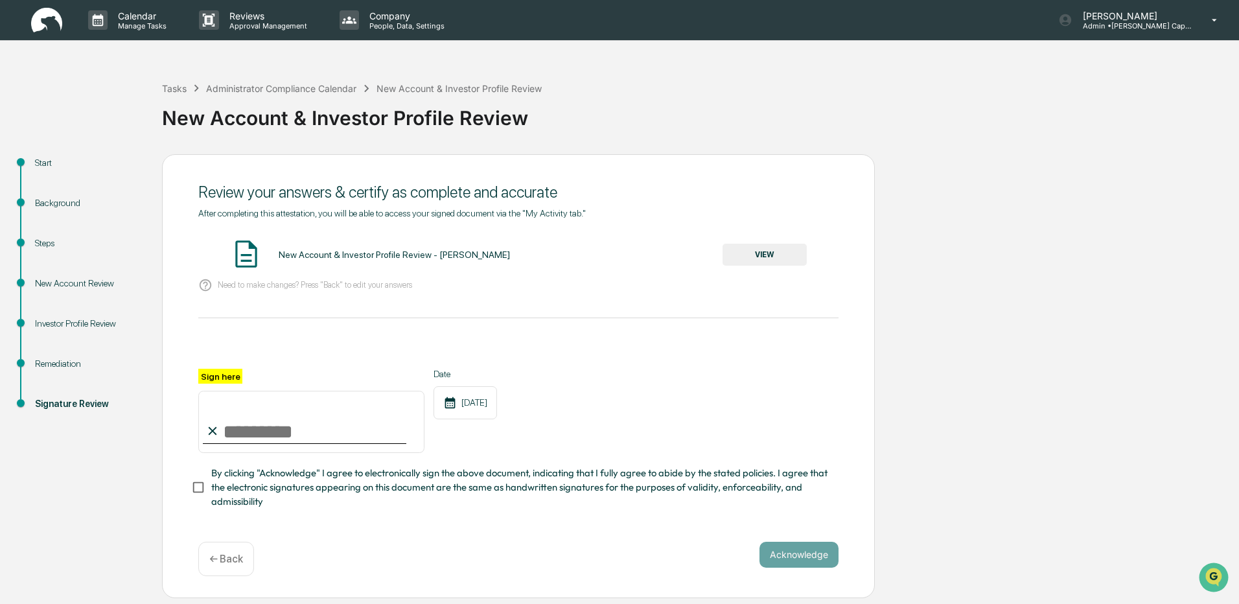
click at [280, 418] on input "Sign here" at bounding box center [311, 422] width 226 height 62
type input "**********"
click at [752, 258] on button "VIEW" at bounding box center [764, 255] width 84 height 22
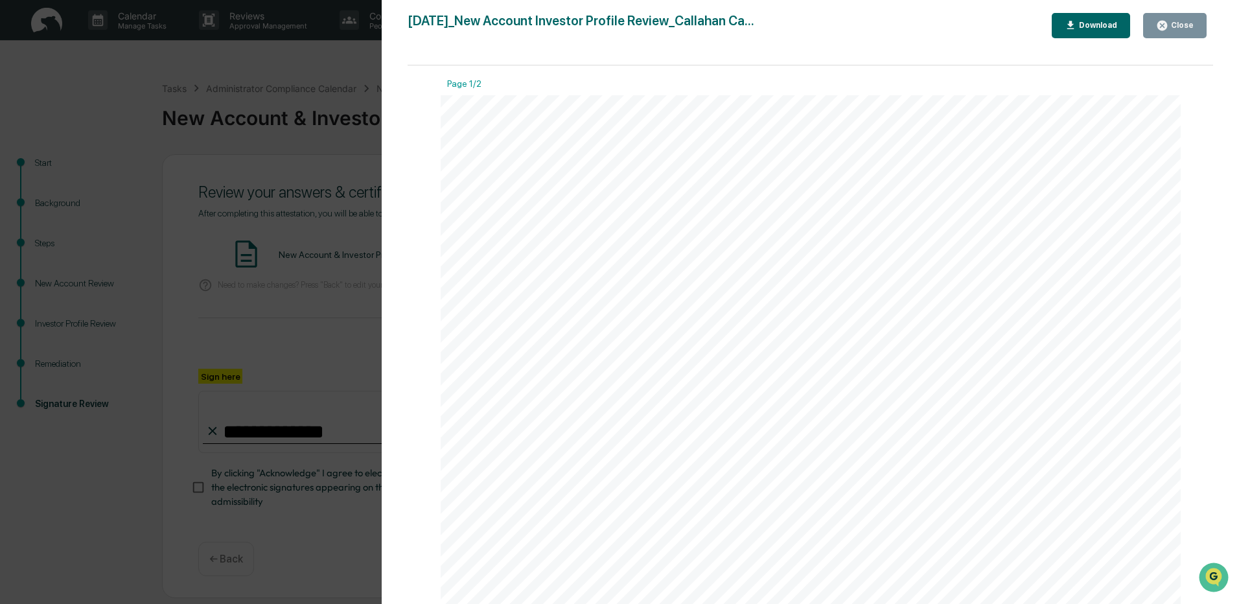
click at [1187, 26] on div "Close" at bounding box center [1180, 25] width 25 height 9
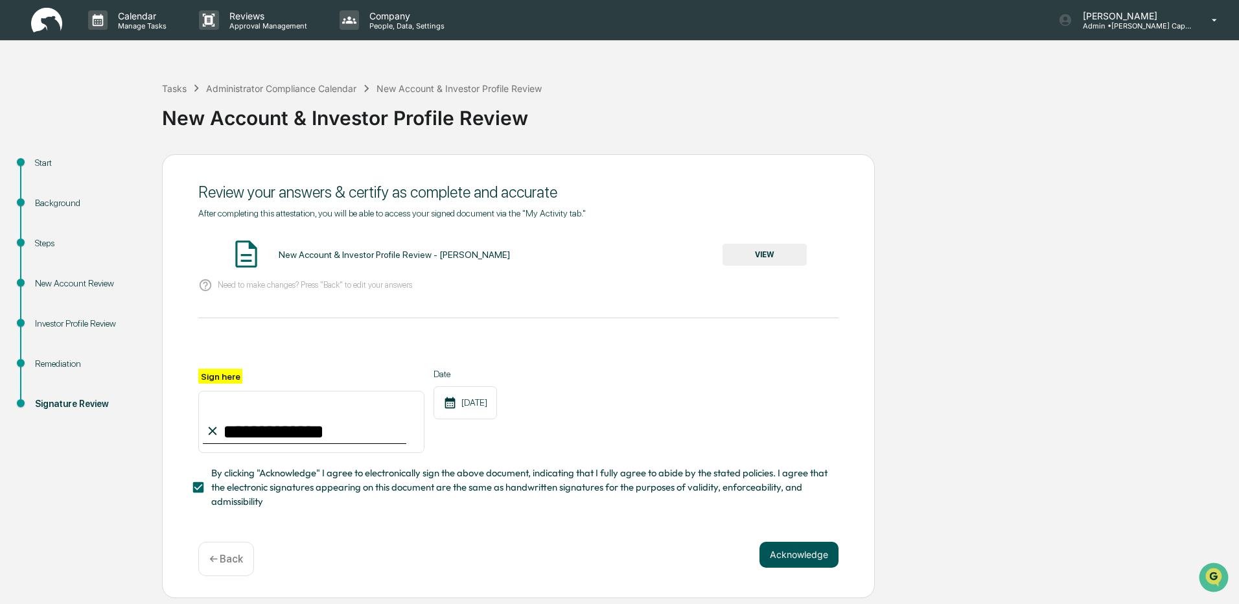
click at [790, 556] on button "Acknowledge" at bounding box center [798, 555] width 79 height 26
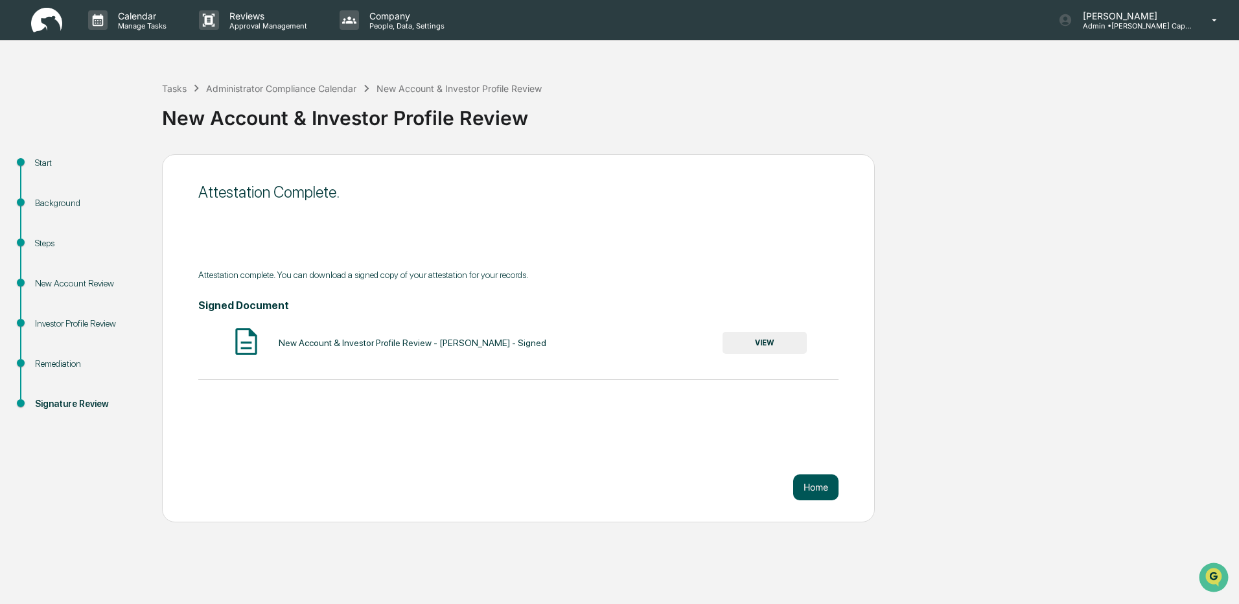
click at [810, 486] on button "Home" at bounding box center [815, 487] width 45 height 26
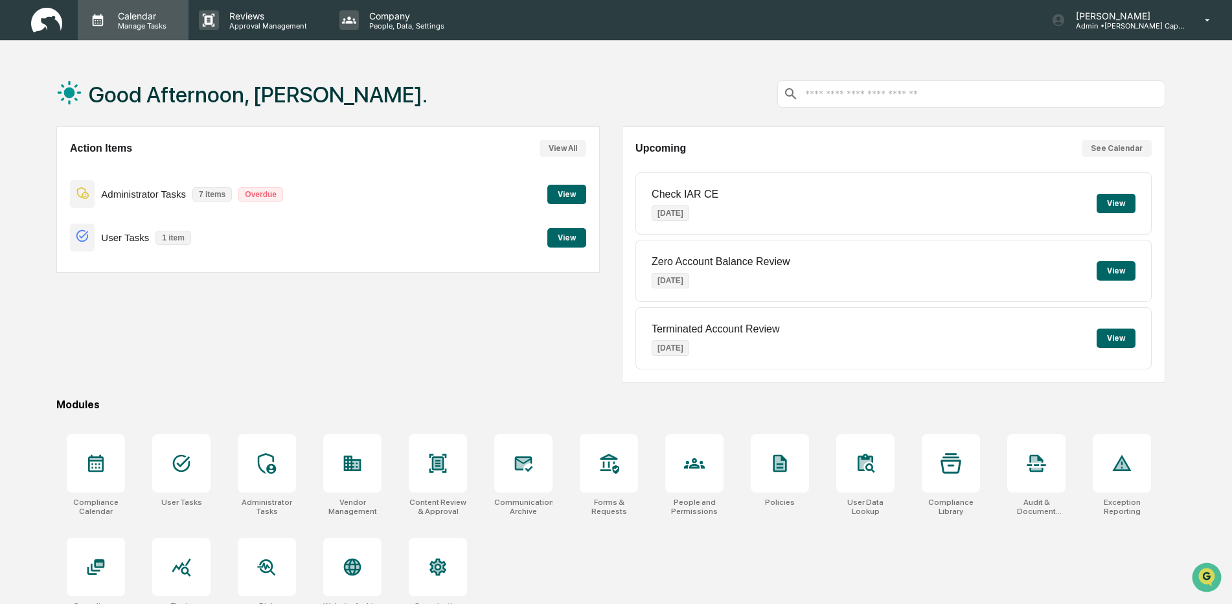
click at [145, 19] on p "Calendar" at bounding box center [140, 15] width 65 height 11
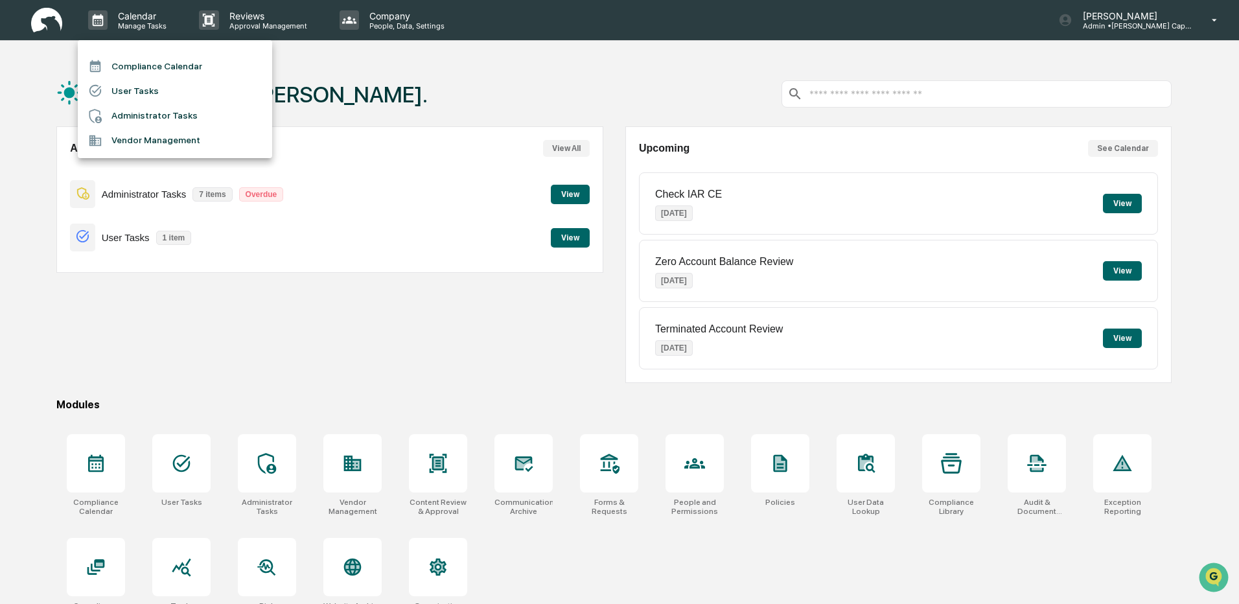
click at [174, 73] on li "Compliance Calendar" at bounding box center [175, 66] width 194 height 25
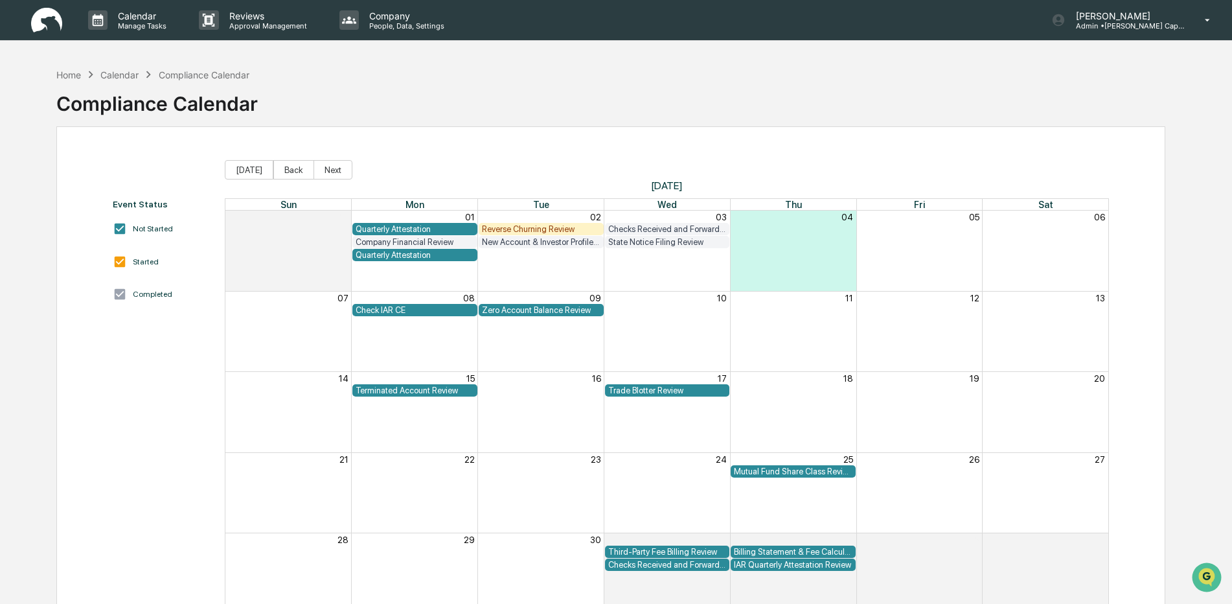
click at [23, 107] on div "Home Calendar Compliance Calendar Compliance Calendar Event Status Not Started …" at bounding box center [616, 364] width 1232 height 604
click at [56, 27] on img at bounding box center [46, 20] width 31 height 25
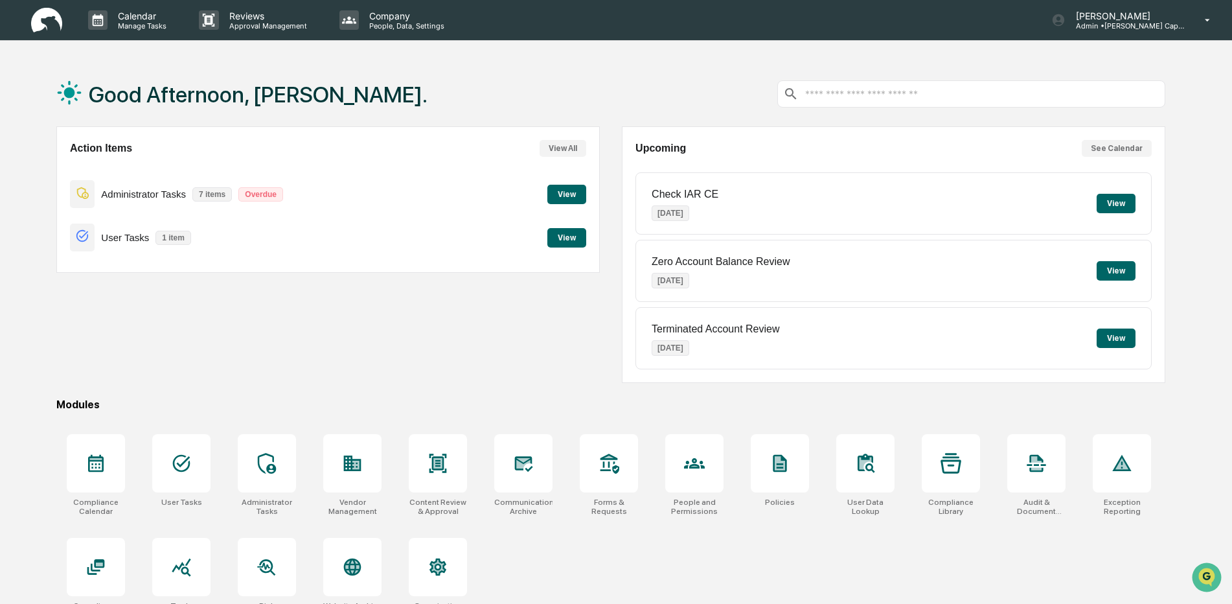
click at [566, 189] on button "View" at bounding box center [566, 194] width 39 height 19
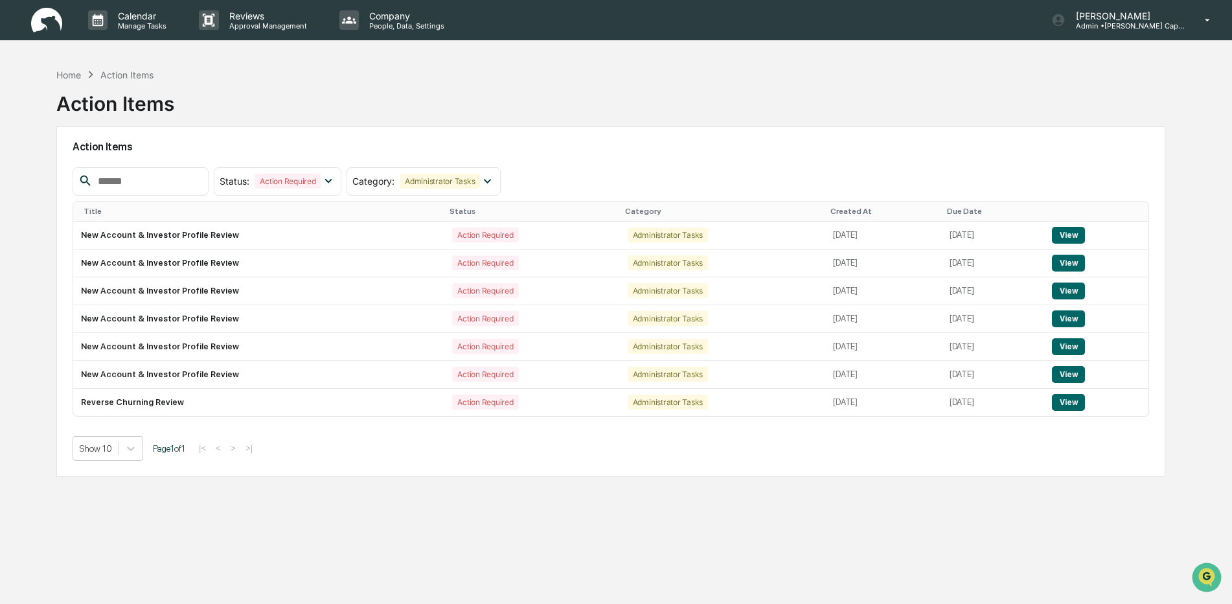
click at [541, 551] on div "Home Action Items Action Items Action Items Status : Action Required Select/Des…" at bounding box center [611, 364] width 1148 height 604
click at [45, 12] on img at bounding box center [46, 20] width 31 height 25
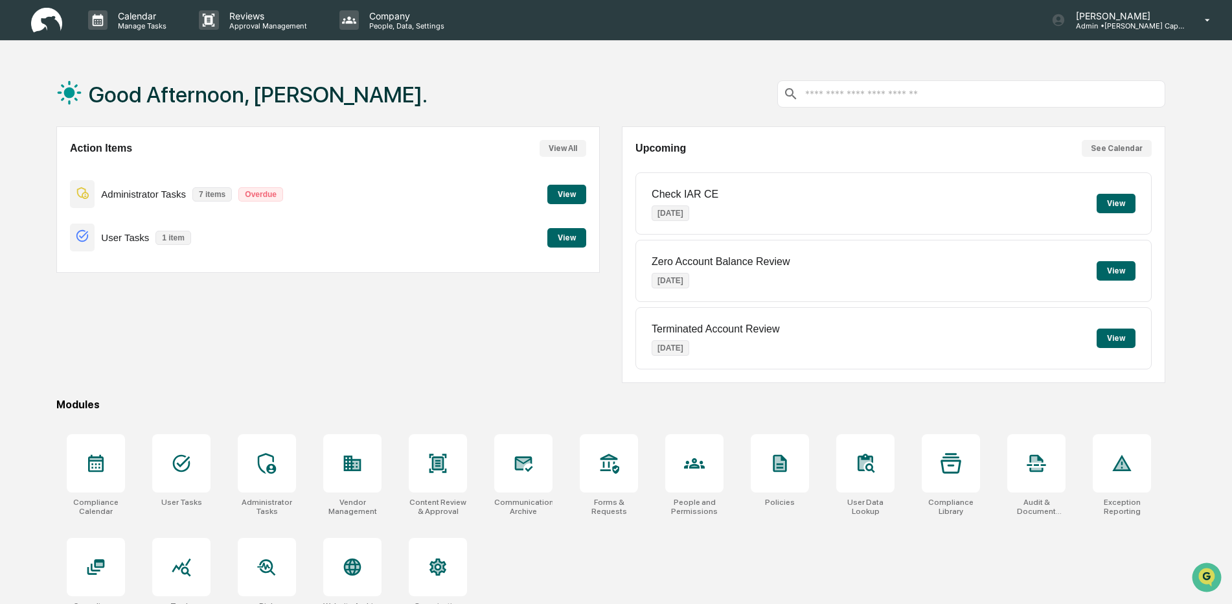
click at [563, 195] on button "View" at bounding box center [566, 194] width 39 height 19
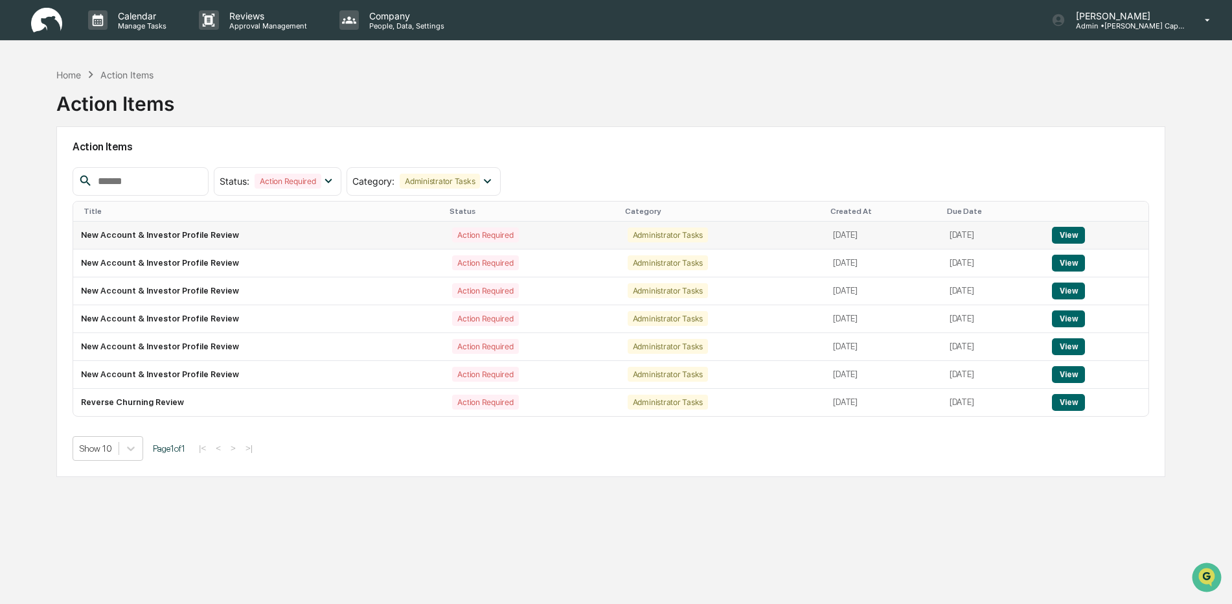
click at [452, 236] on div "Action Required" at bounding box center [485, 234] width 66 height 15
click at [48, 25] on img at bounding box center [46, 20] width 31 height 25
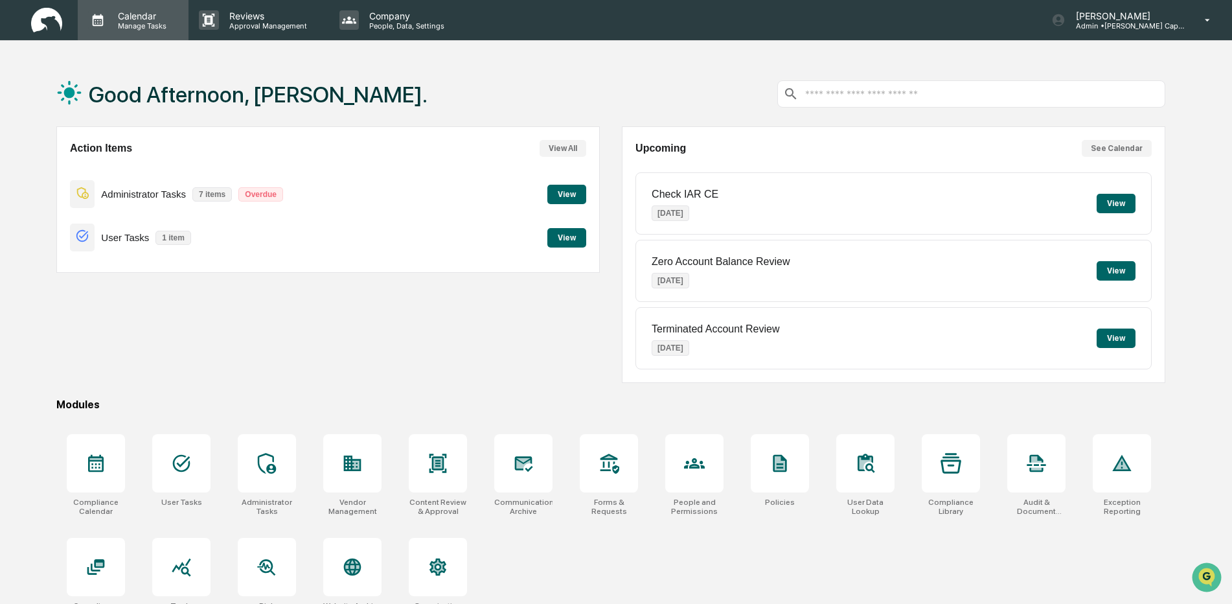
click at [137, 25] on p "Manage Tasks" at bounding box center [140, 25] width 65 height 9
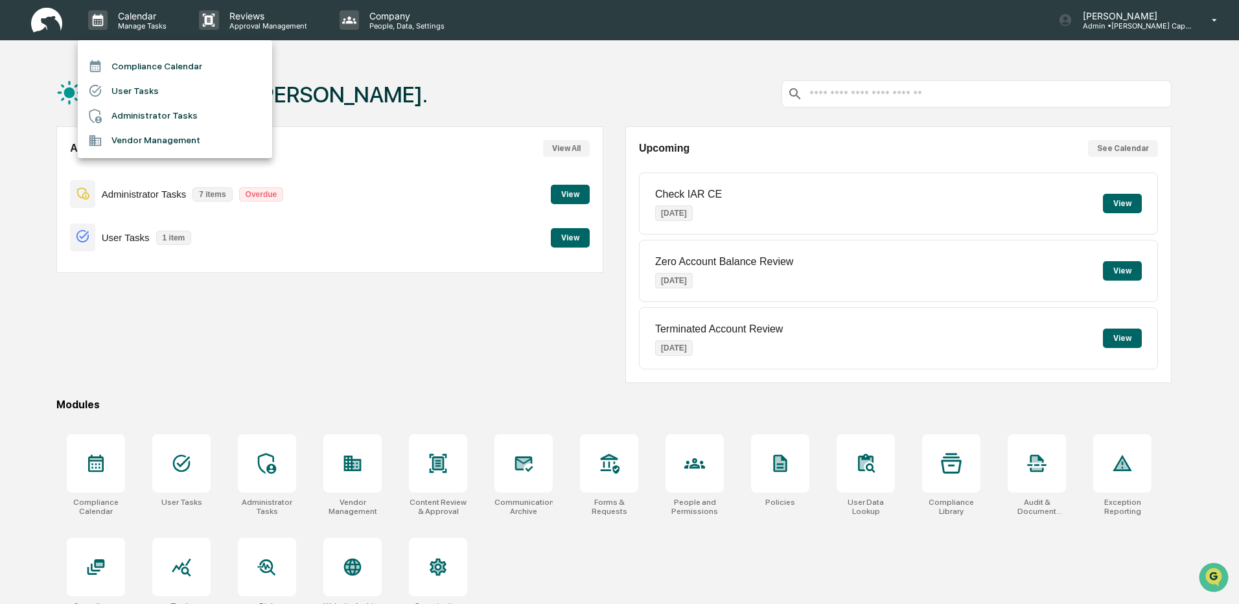
click at [161, 74] on li "Compliance Calendar" at bounding box center [175, 66] width 194 height 25
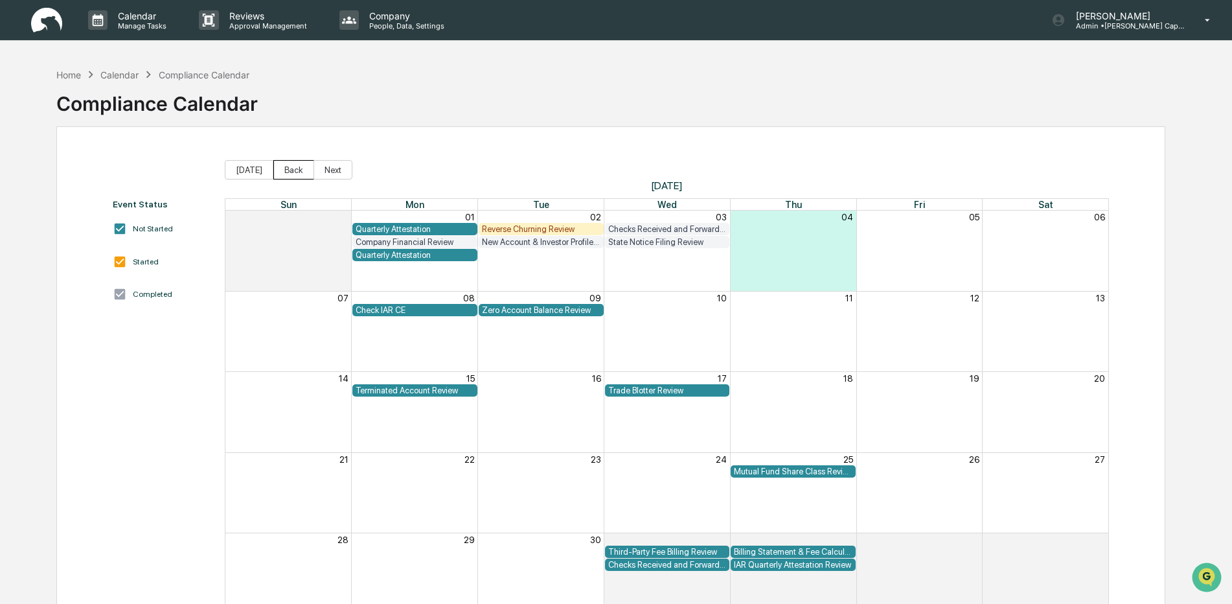
click at [294, 166] on button "Back" at bounding box center [293, 169] width 41 height 19
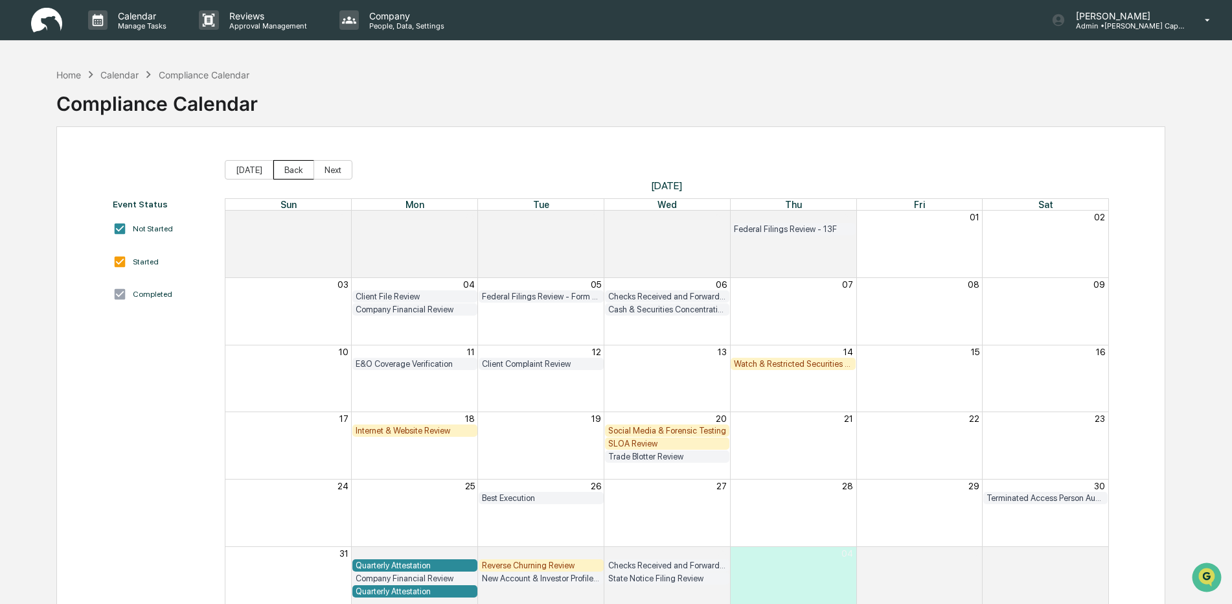
click at [301, 174] on button "Back" at bounding box center [293, 169] width 41 height 19
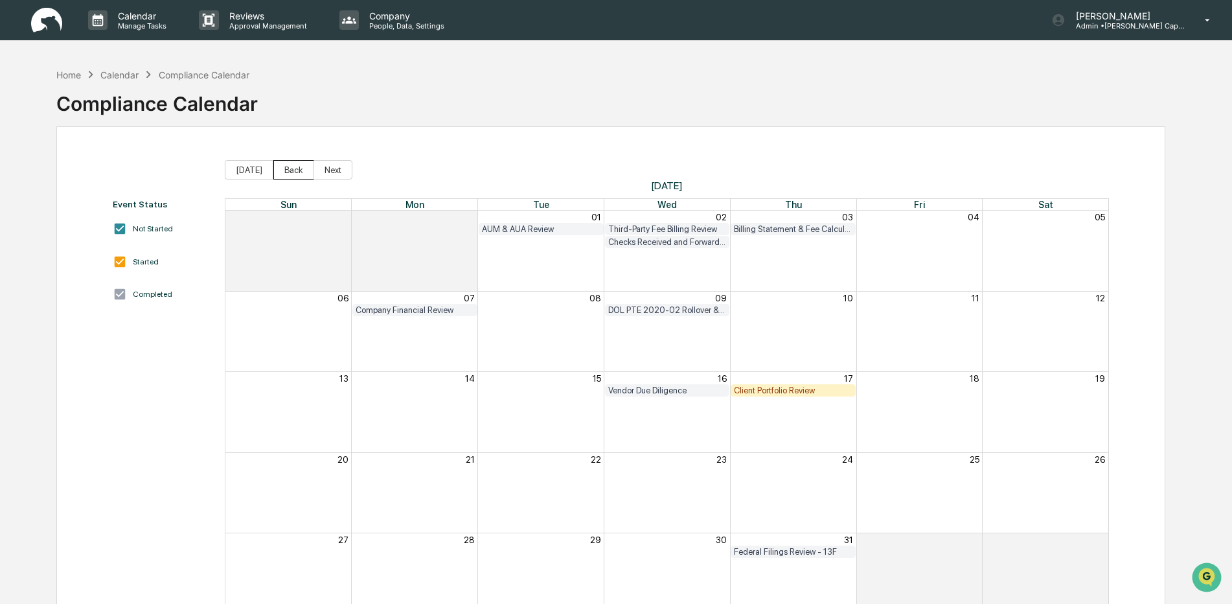
click at [301, 174] on button "Back" at bounding box center [293, 169] width 41 height 19
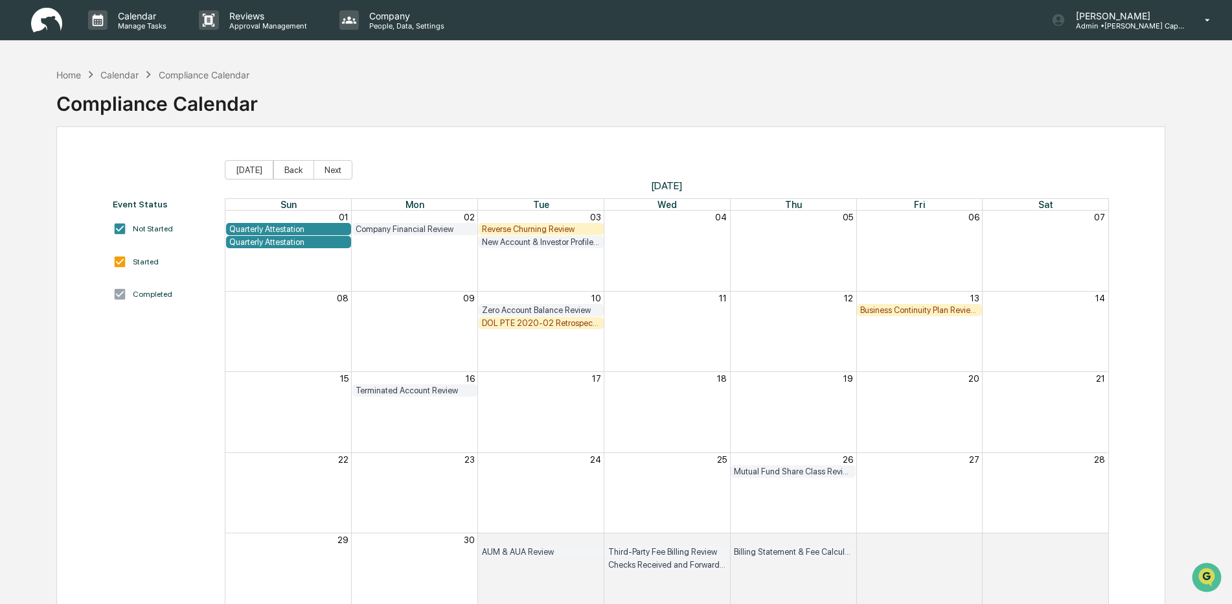
click at [51, 17] on img at bounding box center [46, 20] width 31 height 25
